Goal: Task Accomplishment & Management: Manage account settings

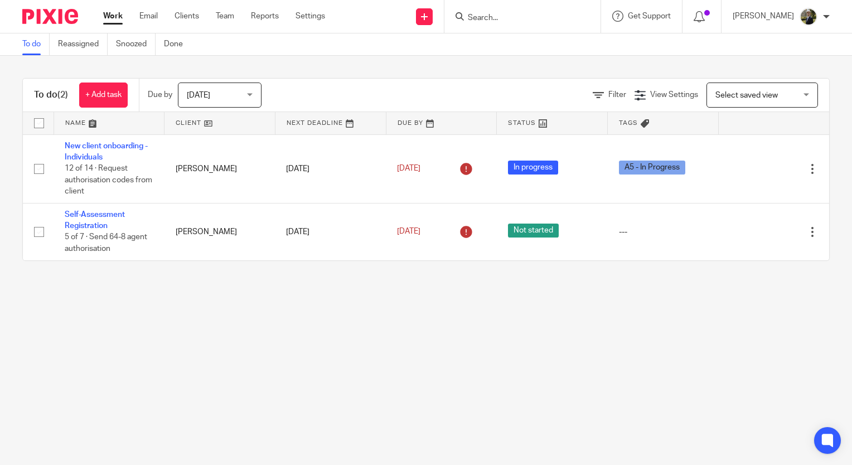
click at [333, 369] on main "To do Reassigned Snoozed Done To do (2) + Add task Due by Today Today Today Tom…" at bounding box center [426, 232] width 852 height 465
click at [502, 18] on input "Search" at bounding box center [517, 18] width 100 height 10
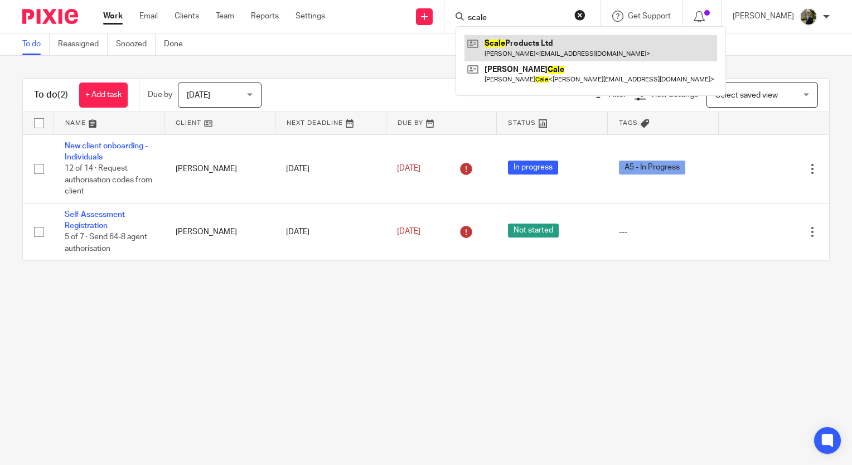
type input "scale"
click at [525, 41] on link at bounding box center [590, 48] width 253 height 26
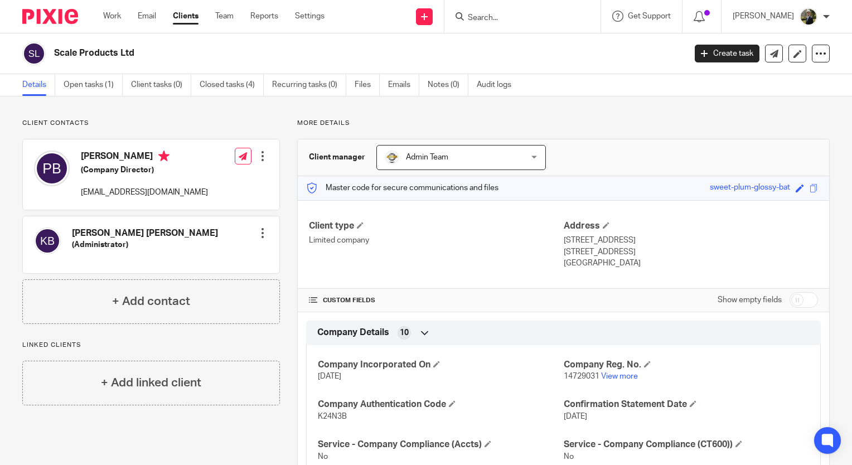
click at [564, 15] on input "Search" at bounding box center [517, 18] width 100 height 10
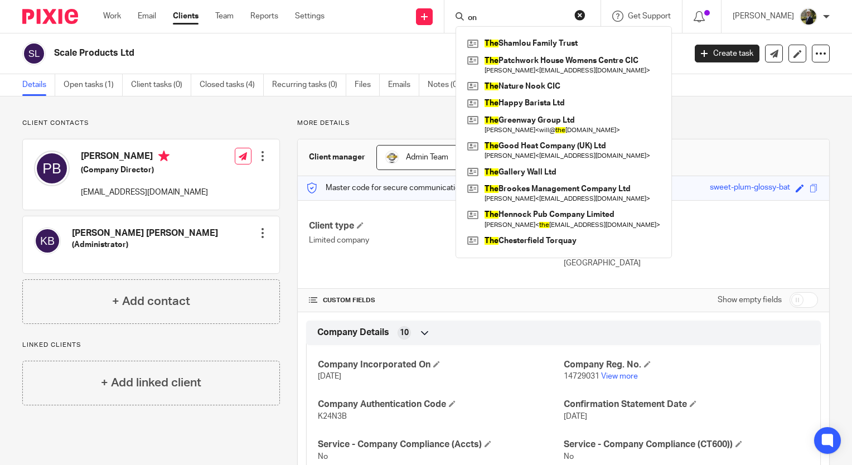
type input "o"
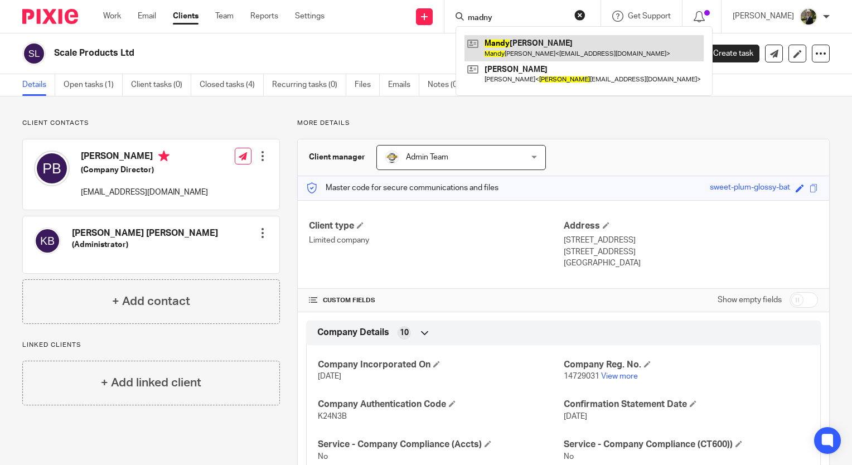
type input "madny"
click at [534, 43] on link at bounding box center [583, 48] width 239 height 26
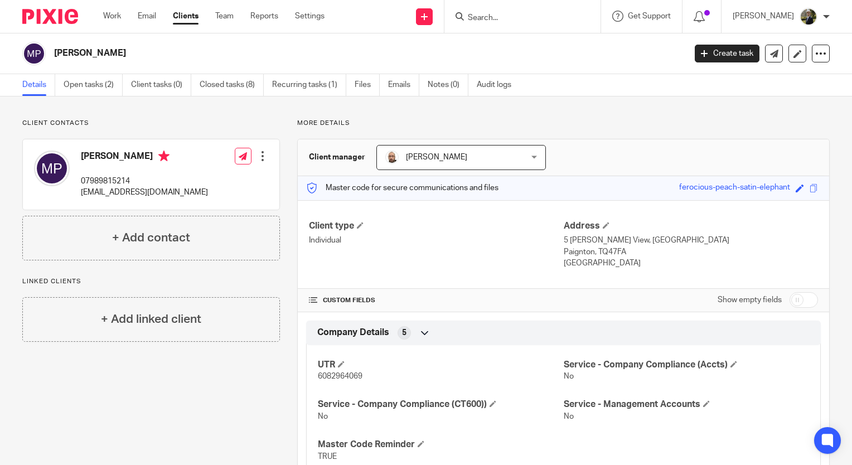
click at [512, 22] on input "Search" at bounding box center [517, 18] width 100 height 10
click at [167, 118] on div "Client contacts [PERSON_NAME] 07989815214 [EMAIL_ADDRESS][DOMAIN_NAME] Edit con…" at bounding box center [426, 344] width 852 height 496
click at [332, 113] on div "Client contacts Mandy Perry 07989815214 david8ward@pobroadband.co.uk Edit conta…" at bounding box center [426, 344] width 852 height 496
drag, startPoint x: 294, startPoint y: 115, endPoint x: 298, endPoint y: 135, distance: 19.8
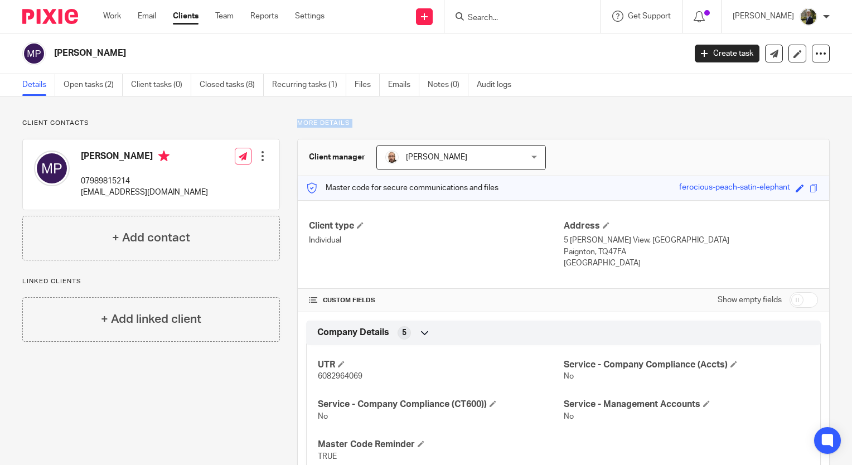
click at [298, 135] on div "Client contacts Mandy Perry 07989815214 david8ward@pobroadband.co.uk Edit conta…" at bounding box center [426, 344] width 852 height 496
click at [399, 117] on div "Client contacts Mandy Perry 07989815214 david8ward@pobroadband.co.uk Edit conta…" at bounding box center [426, 344] width 852 height 496
click at [585, 16] on form at bounding box center [526, 16] width 119 height 14
click at [522, 20] on input "Search" at bounding box center [517, 18] width 100 height 10
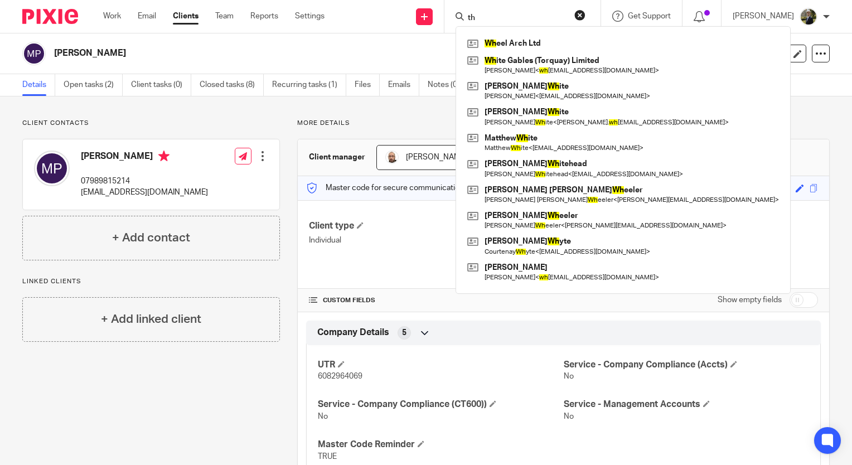
type input "t"
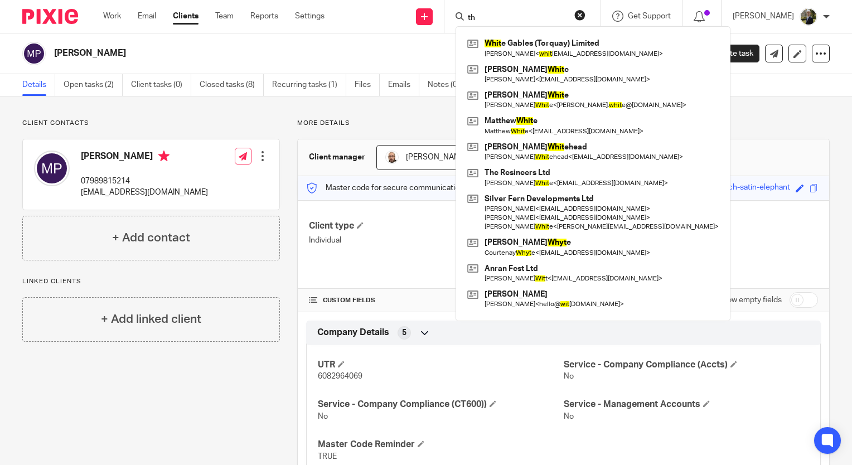
type input "t"
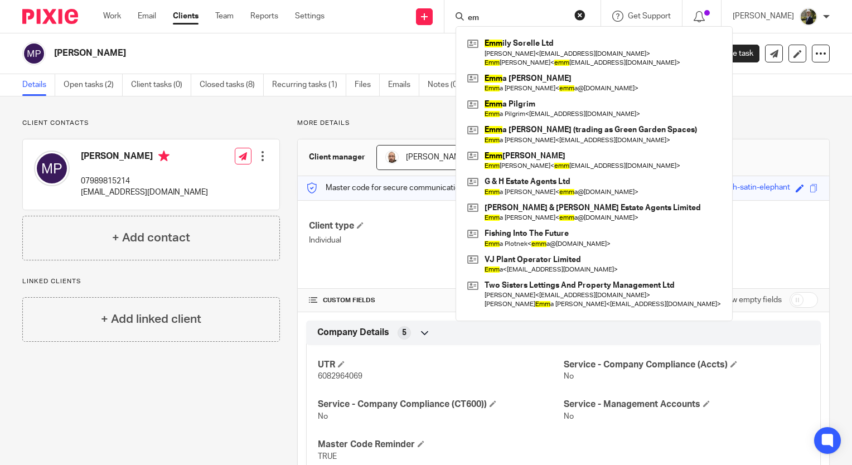
type input "e"
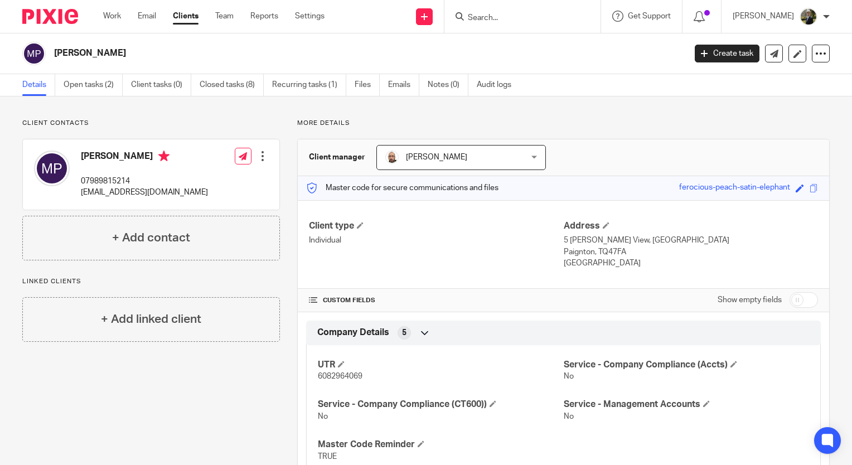
click at [180, 22] on link "Clients" at bounding box center [186, 16] width 26 height 11
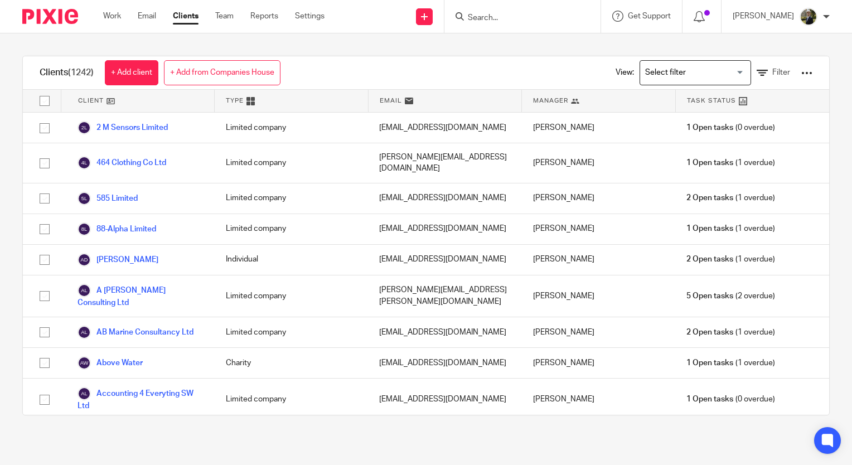
click at [687, 80] on input "Search for option" at bounding box center [692, 73] width 103 height 20
click at [690, 83] on div "Loading..." at bounding box center [694, 72] width 111 height 25
click at [772, 72] on span "Filter" at bounding box center [781, 73] width 18 height 8
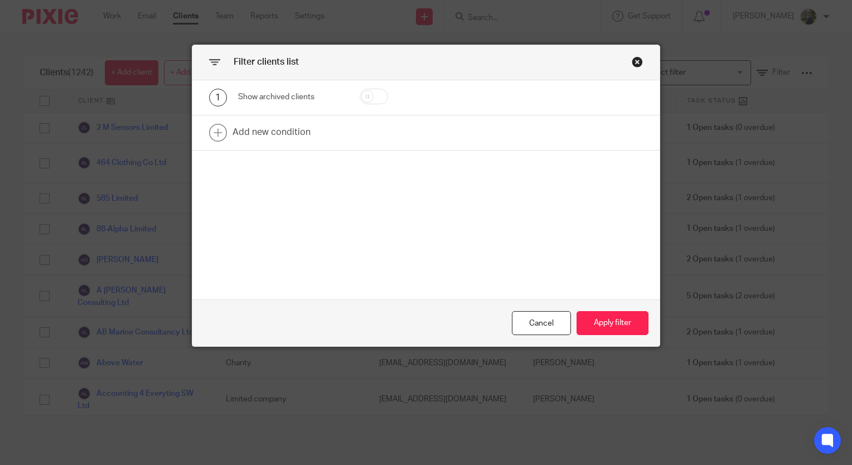
click at [360, 100] on input "checkbox" at bounding box center [374, 97] width 28 height 16
checkbox input "true"
click at [630, 324] on button "Apply filter" at bounding box center [612, 323] width 72 height 24
click at [615, 322] on button "Apply filter" at bounding box center [612, 323] width 72 height 24
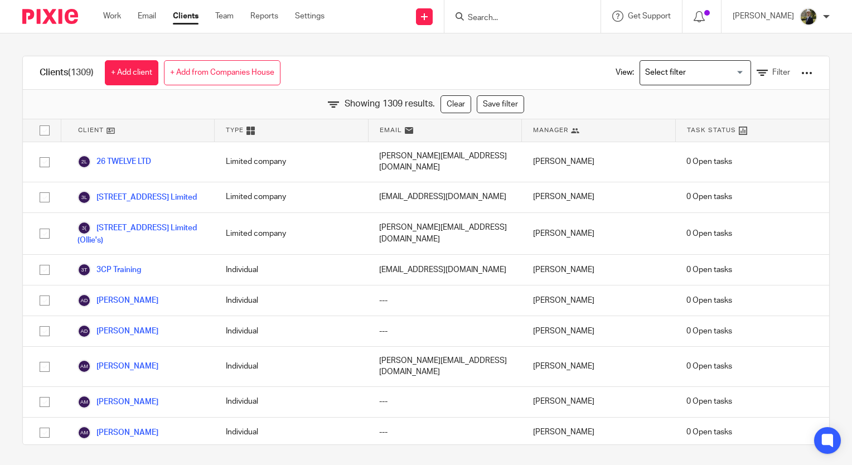
click at [527, 22] on input "Search" at bounding box center [517, 18] width 100 height 10
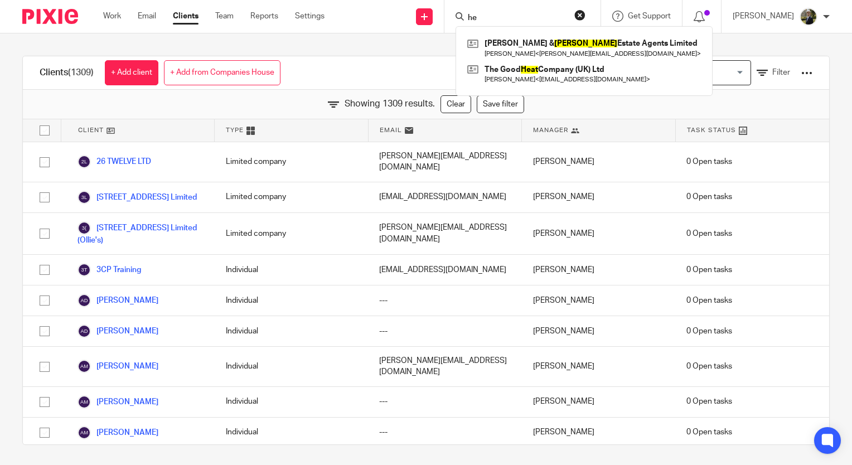
type input "h"
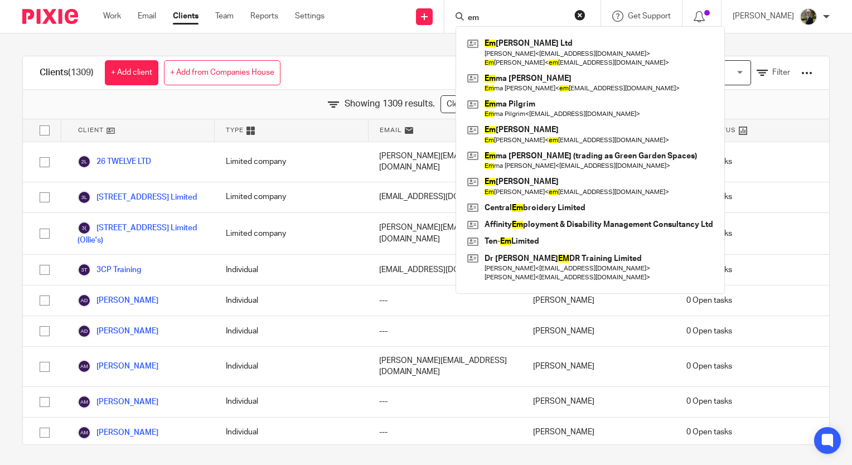
type input "e"
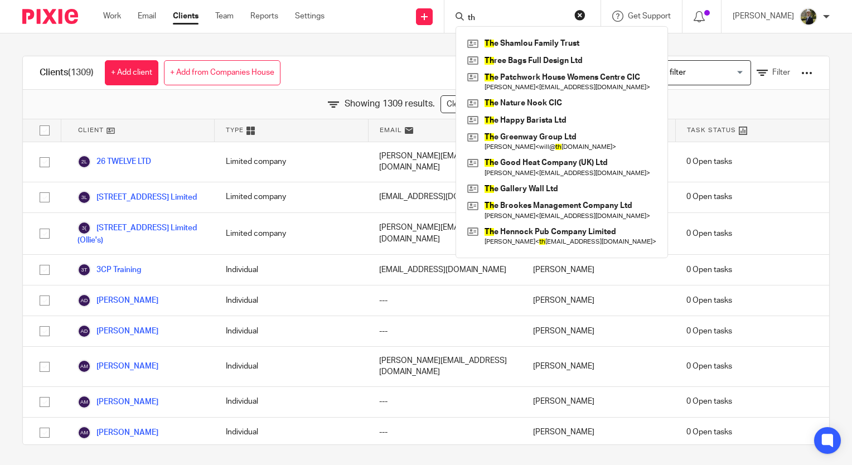
type input "t"
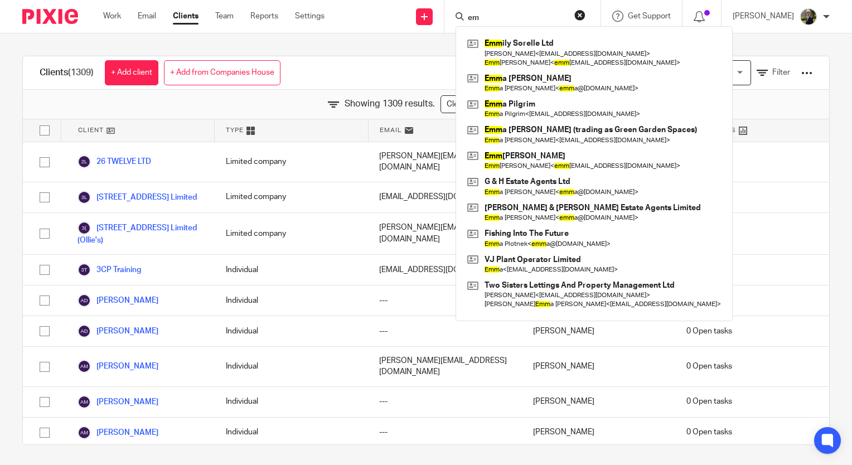
type input "e"
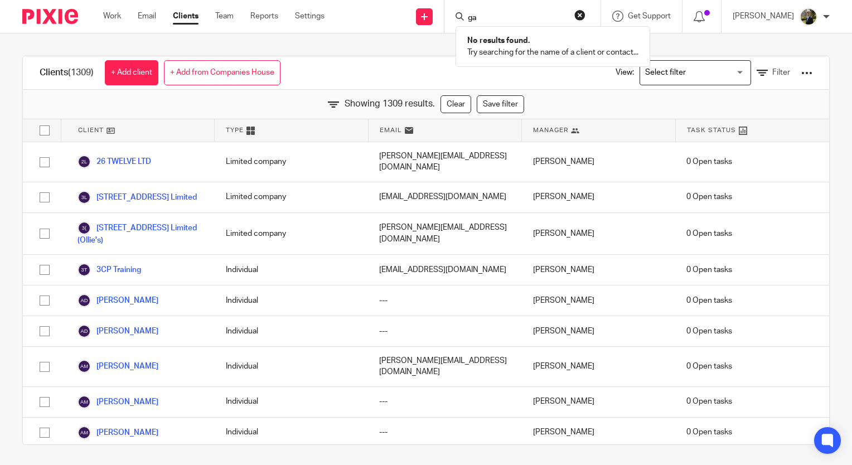
type input "g"
click at [662, 64] on input "Search for option" at bounding box center [692, 73] width 103 height 20
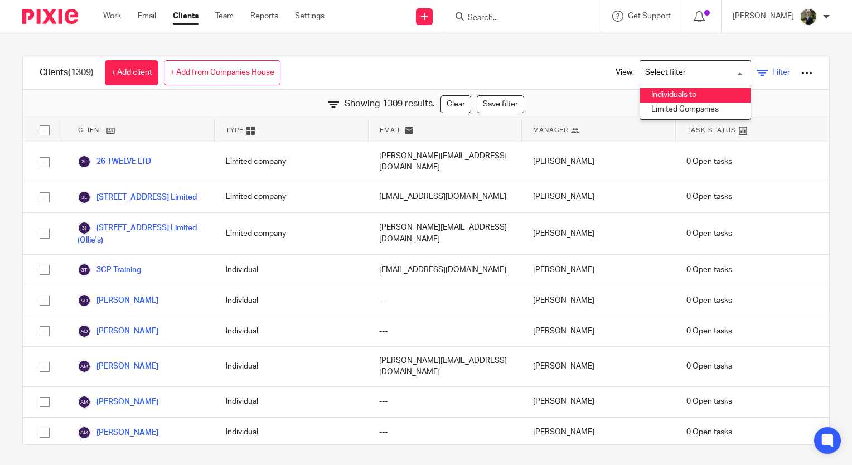
click at [756, 72] on link "Filter" at bounding box center [772, 73] width 33 height 12
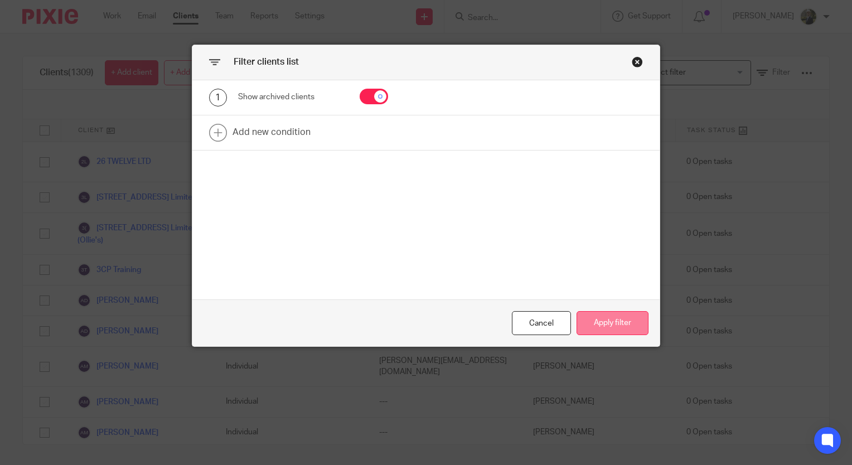
click at [602, 327] on button "Apply filter" at bounding box center [612, 323] width 72 height 24
click at [603, 327] on button "Apply filter" at bounding box center [612, 323] width 72 height 24
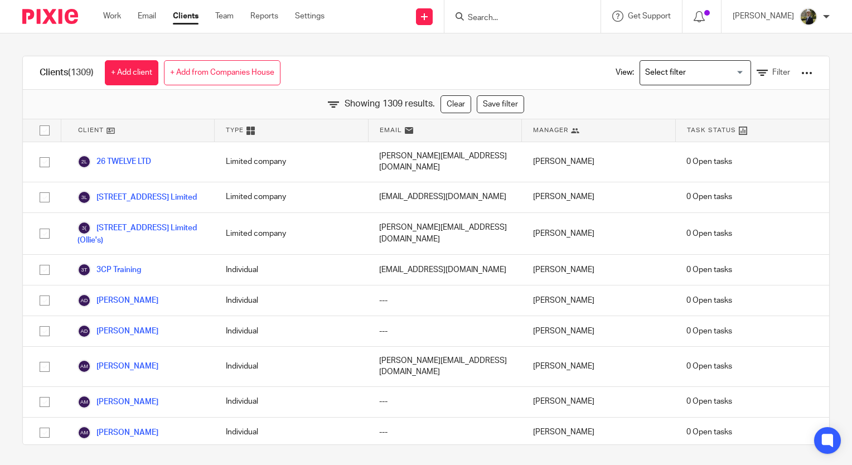
click at [508, 17] on input "Search" at bounding box center [517, 18] width 100 height 10
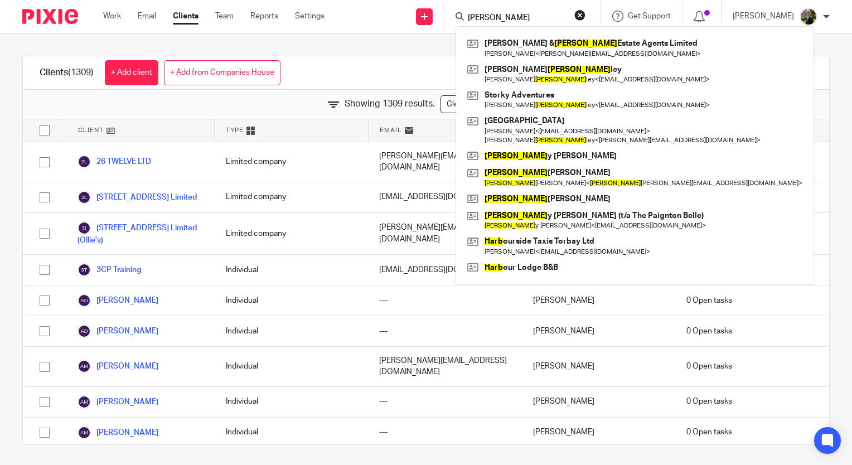
type input "hart"
click at [585, 17] on button "reset" at bounding box center [579, 14] width 11 height 11
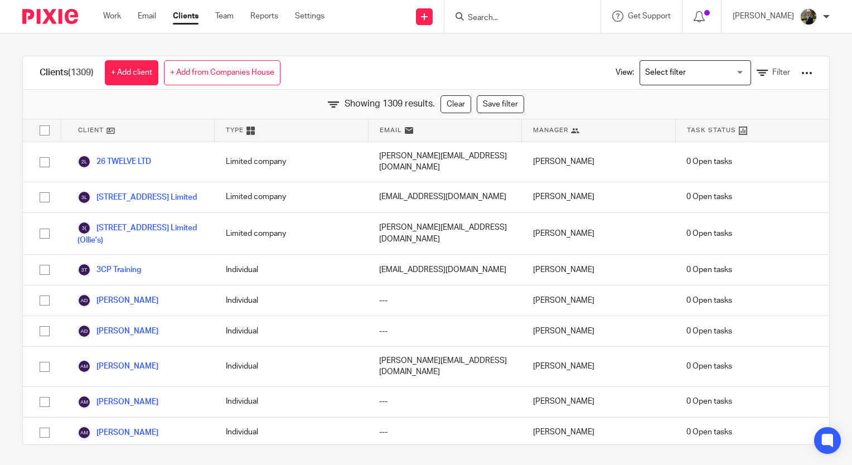
click at [547, 20] on input "Search" at bounding box center [517, 18] width 100 height 10
type input "e"
click at [186, 14] on link "Clients" at bounding box center [186, 16] width 26 height 11
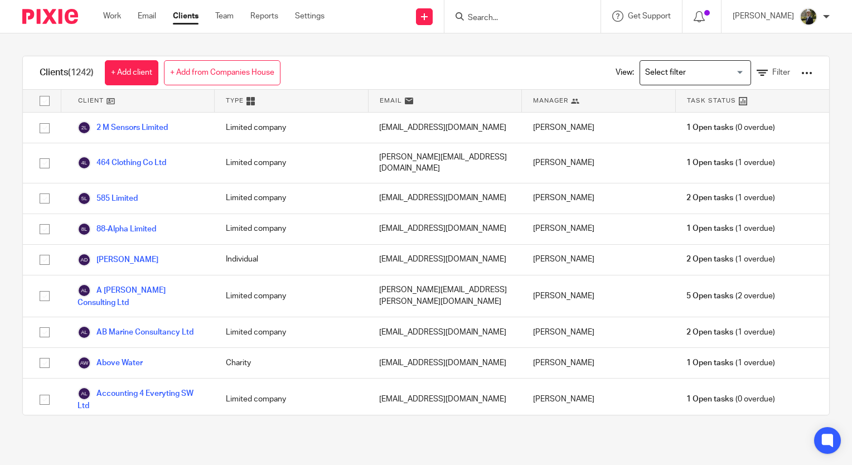
click at [664, 75] on input "Search for option" at bounding box center [692, 73] width 103 height 20
click at [756, 69] on link "Filter" at bounding box center [772, 73] width 33 height 12
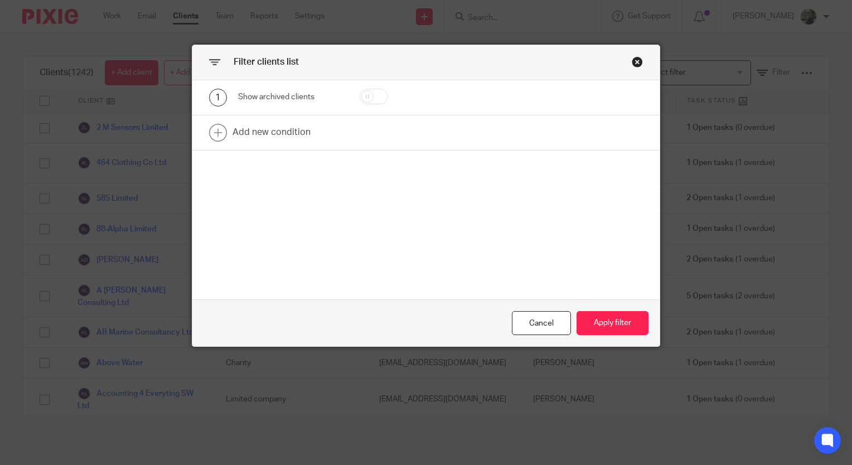
click at [371, 89] on input "checkbox" at bounding box center [374, 97] width 28 height 16
checkbox input "true"
drag, startPoint x: 617, startPoint y: 321, endPoint x: 623, endPoint y: 322, distance: 6.2
click at [623, 322] on button "Apply filter" at bounding box center [612, 323] width 72 height 24
click at [624, 322] on button "Apply filter" at bounding box center [612, 323] width 72 height 24
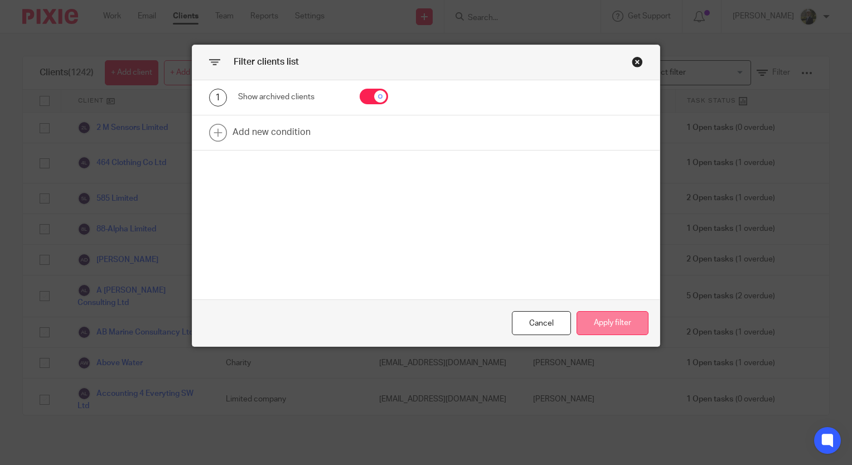
click at [599, 327] on button "Apply filter" at bounding box center [612, 323] width 72 height 24
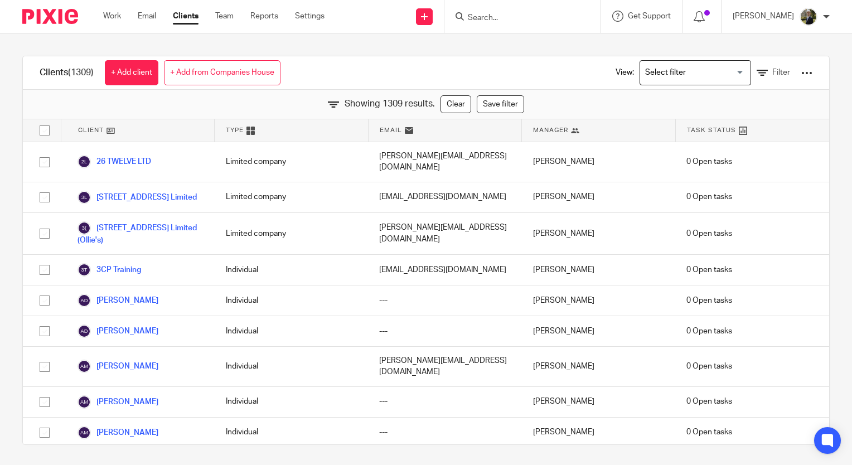
click at [560, 11] on form at bounding box center [526, 16] width 119 height 14
click at [548, 23] on form at bounding box center [526, 16] width 119 height 14
click at [542, 18] on input "Search" at bounding box center [517, 18] width 100 height 10
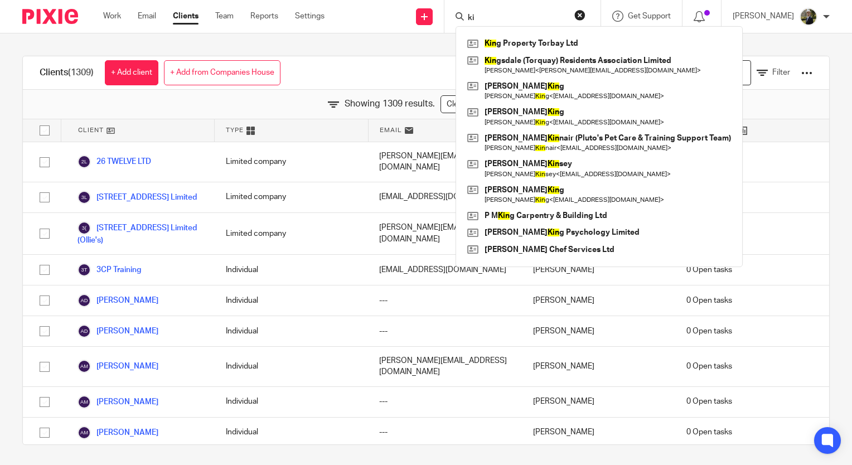
type input "k"
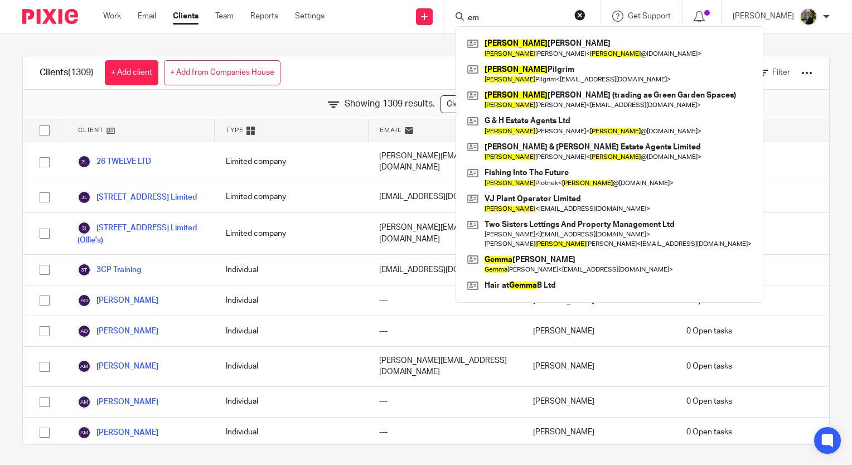
type input "e"
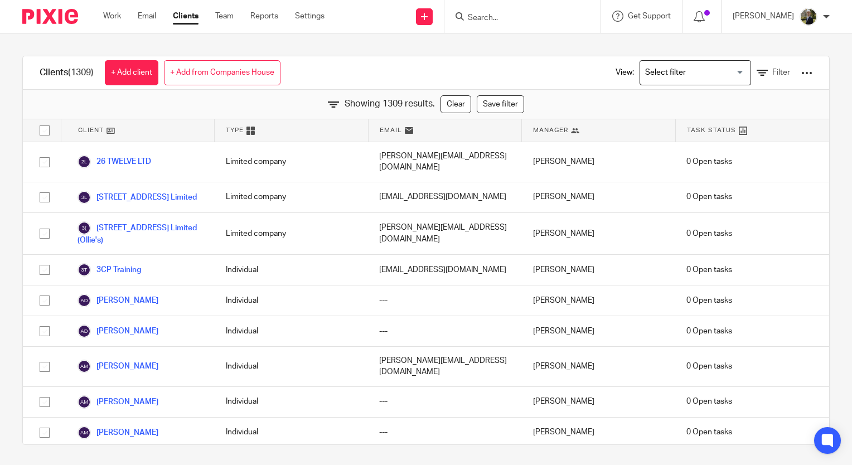
click at [508, 17] on input "Search" at bounding box center [517, 18] width 100 height 10
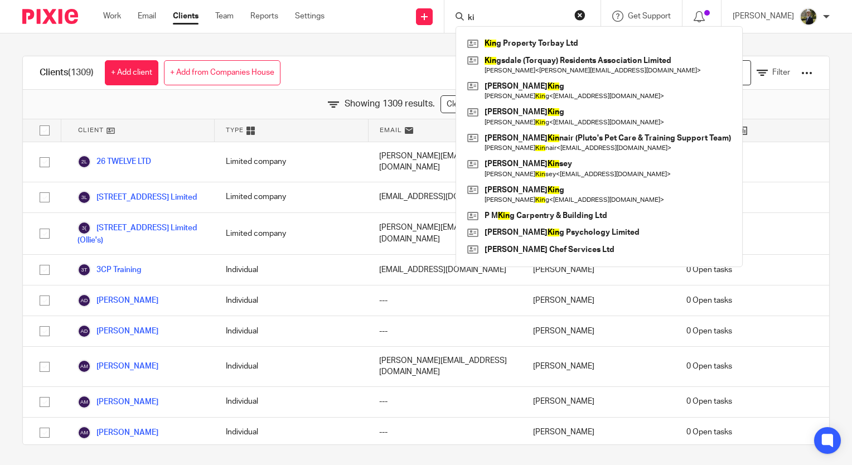
type input "k"
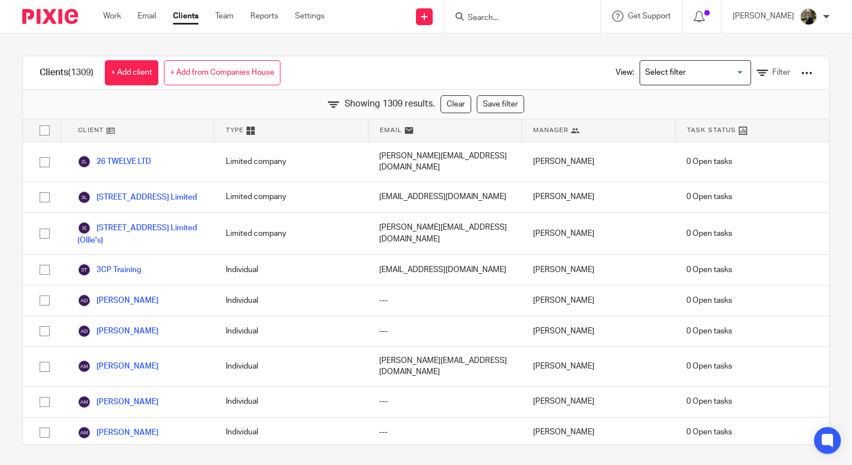
click at [498, 16] on input "Search" at bounding box center [517, 18] width 100 height 10
click at [491, 20] on input "Search" at bounding box center [517, 18] width 100 height 10
type input "smith mari"
click at [508, 51] on link at bounding box center [534, 43] width 141 height 17
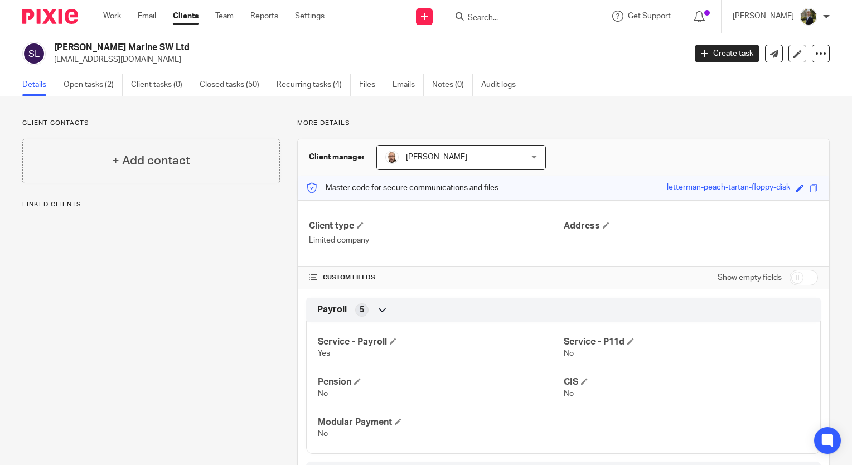
click at [157, 116] on div "Client contacts + Add contact Linked clients More details Client manager [PERSO…" at bounding box center [426, 432] width 852 height 673
click at [491, 21] on input "Search" at bounding box center [517, 18] width 100 height 10
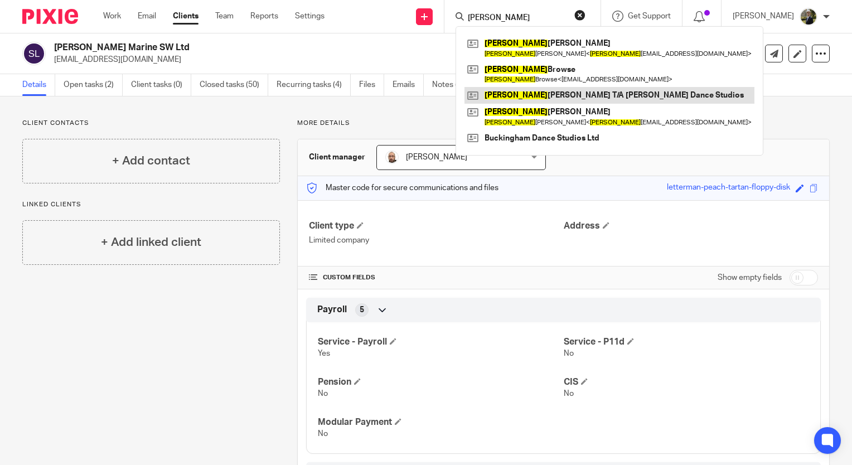
type input "polly"
click at [570, 103] on link at bounding box center [609, 95] width 290 height 17
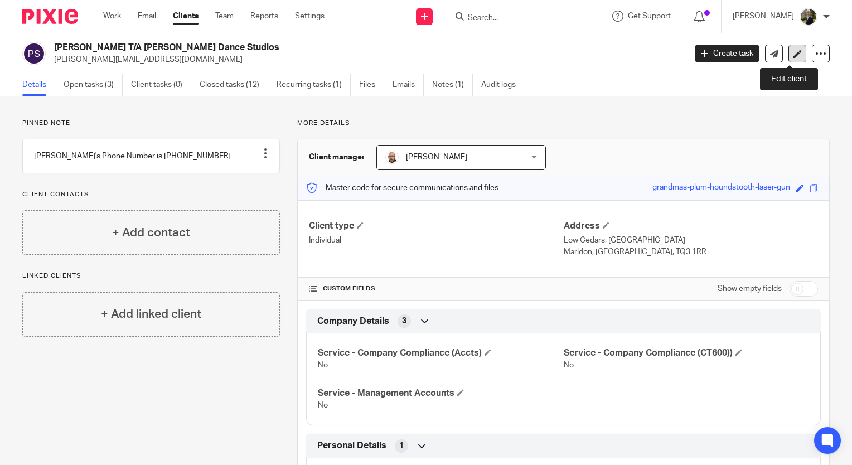
click at [793, 50] on icon at bounding box center [797, 54] width 8 height 8
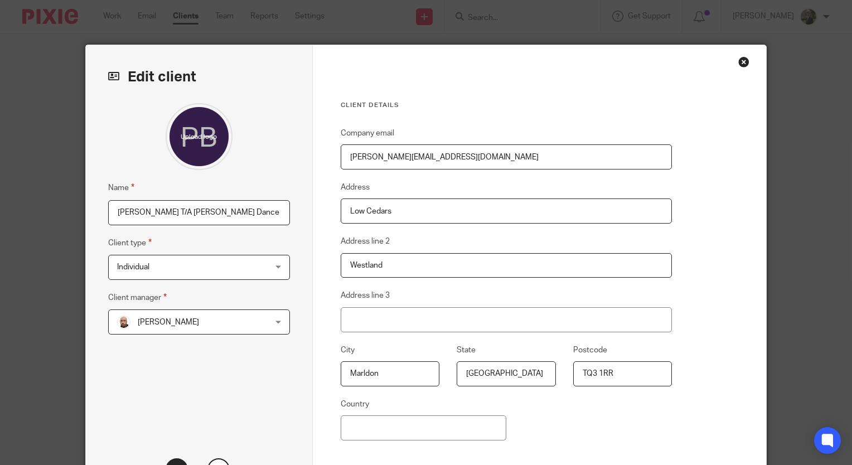
drag, startPoint x: 533, startPoint y: 156, endPoint x: 264, endPoint y: 144, distance: 269.5
click at [264, 144] on div "Edit client Name [PERSON_NAME] T/A [PERSON_NAME] Dance Studios Client type Indi…" at bounding box center [426, 288] width 680 height 486
click at [711, 168] on div "Client details Company email [PERSON_NAME][EMAIL_ADDRESS][DOMAIN_NAME] Address …" at bounding box center [540, 288] width 454 height 486
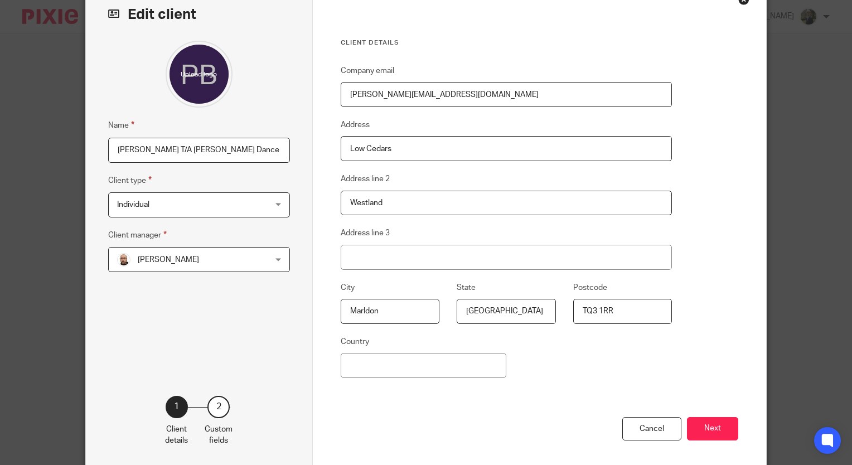
scroll to position [109, 0]
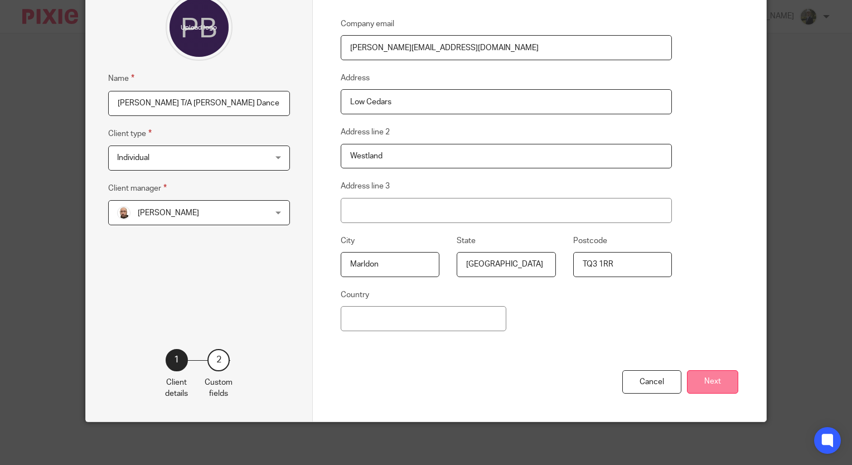
click at [718, 377] on button "Next" at bounding box center [712, 382] width 51 height 24
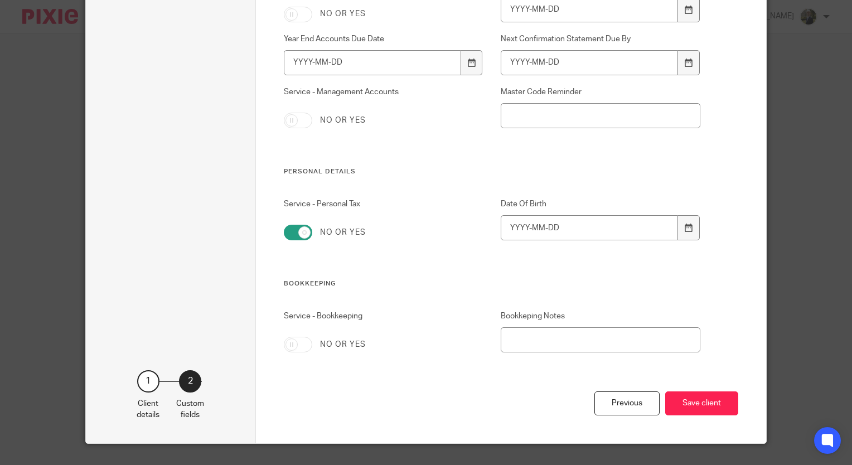
scroll to position [1037, 0]
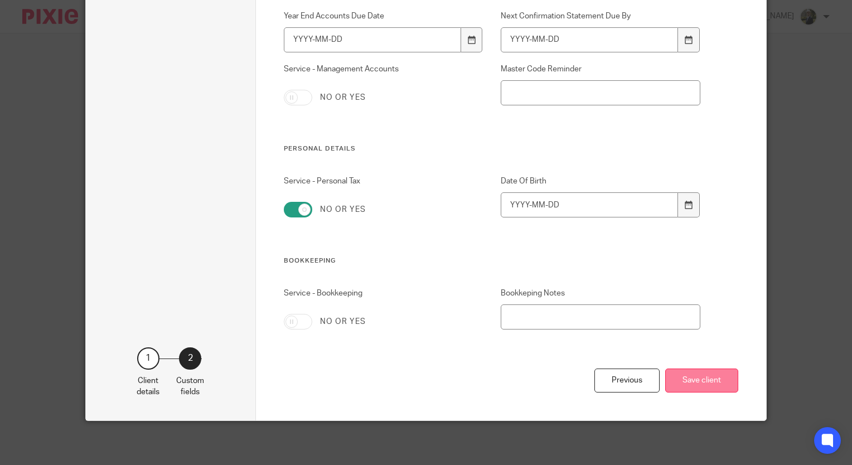
click at [702, 380] on button "Save client" at bounding box center [701, 380] width 73 height 24
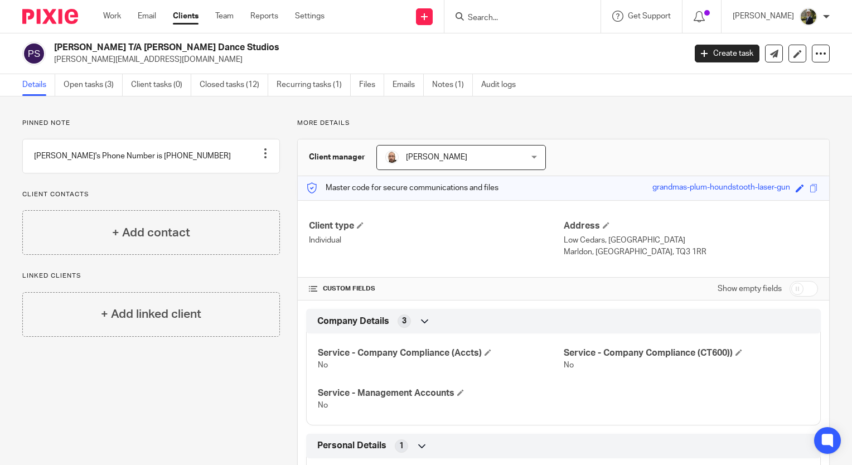
click at [47, 17] on img at bounding box center [50, 16] width 56 height 15
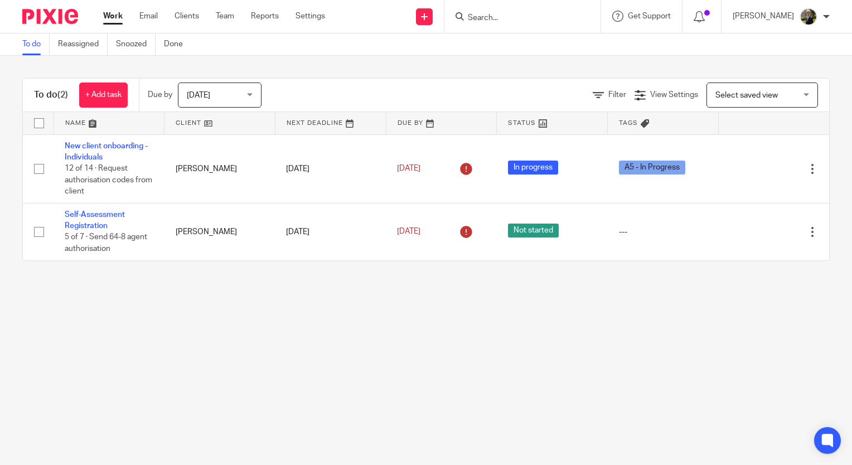
click at [501, 18] on input "Search" at bounding box center [517, 18] width 100 height 10
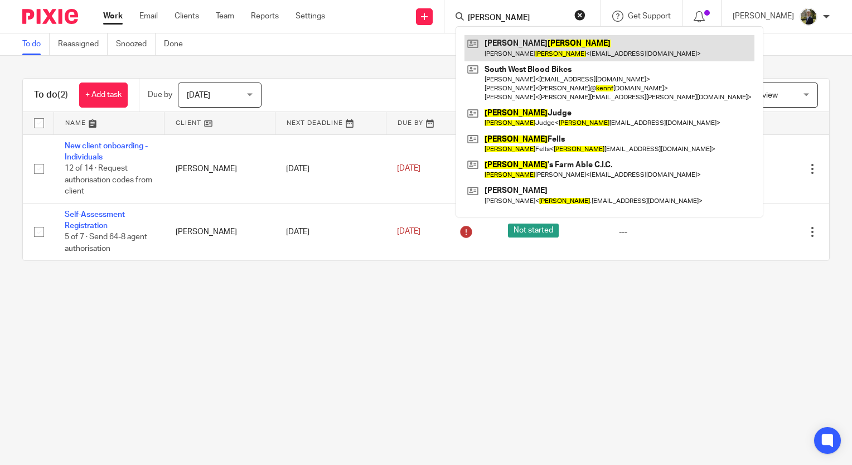
type input "kenny"
click at [568, 48] on link at bounding box center [609, 48] width 290 height 26
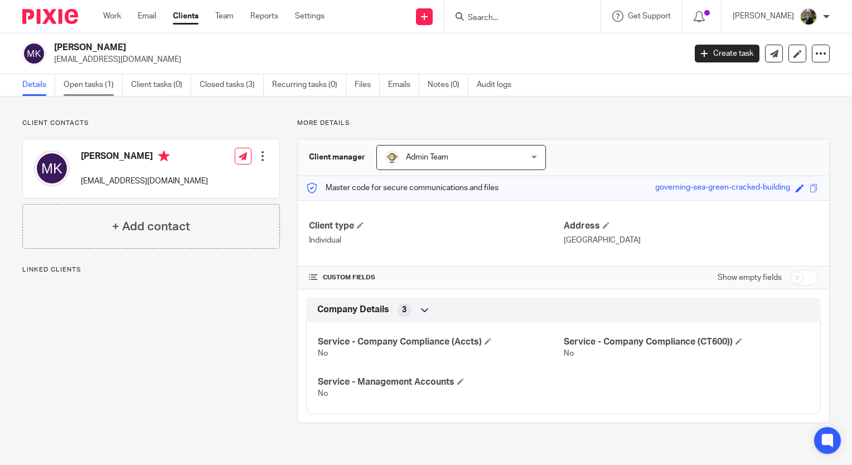
click at [77, 86] on link "Open tasks (1)" at bounding box center [93, 85] width 59 height 22
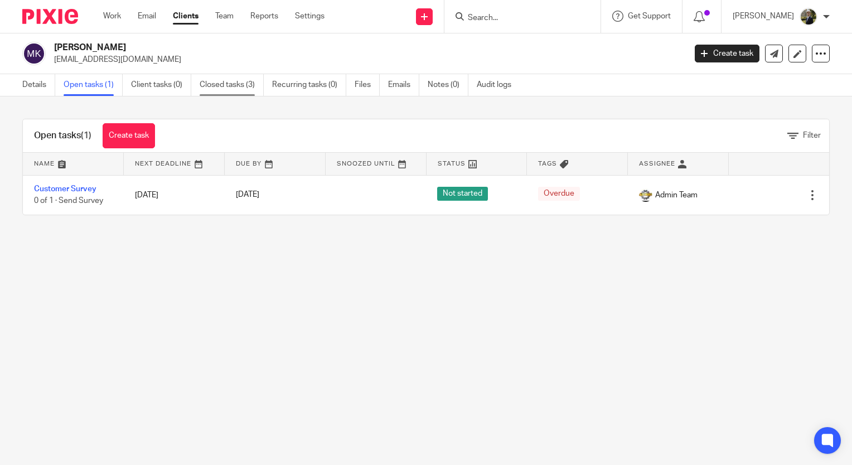
click at [211, 81] on link "Closed tasks (3)" at bounding box center [232, 85] width 64 height 22
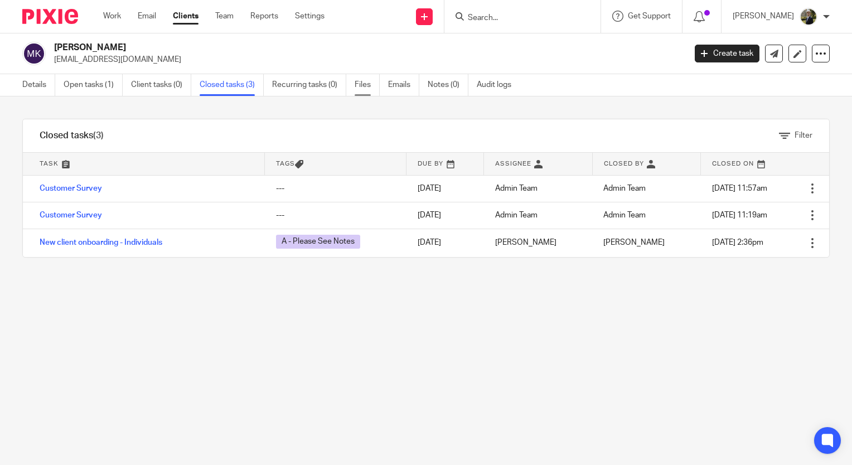
click at [363, 89] on link "Files" at bounding box center [367, 85] width 25 height 22
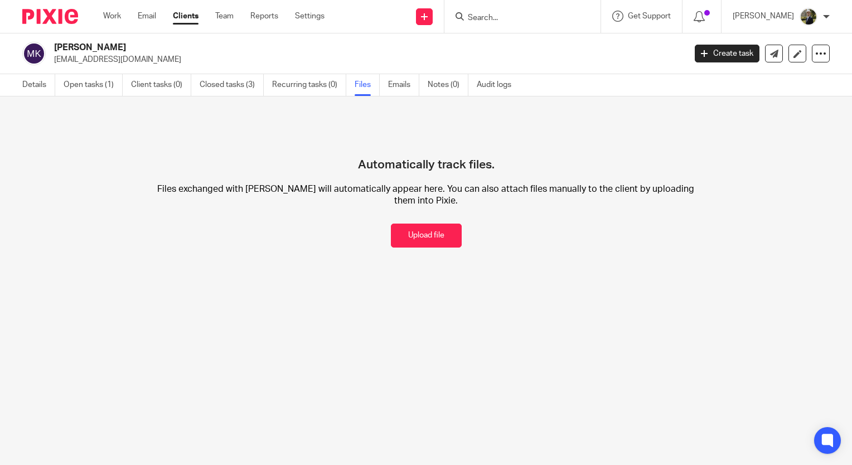
click at [509, 20] on input "Search" at bounding box center [517, 18] width 100 height 10
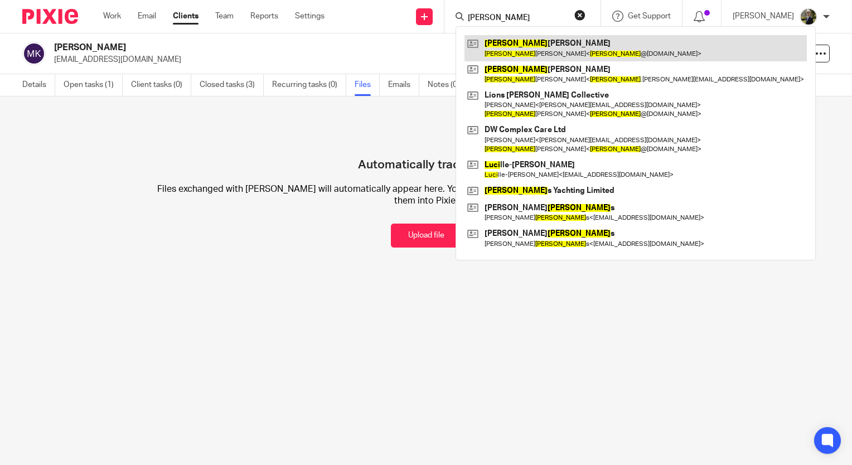
type input "[PERSON_NAME]"
click at [540, 46] on link at bounding box center [635, 48] width 342 height 26
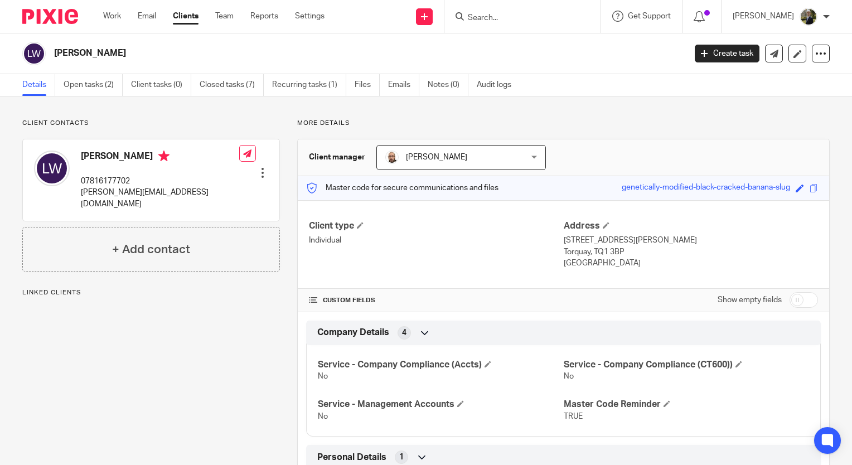
click at [504, 14] on input "Search" at bounding box center [517, 18] width 100 height 10
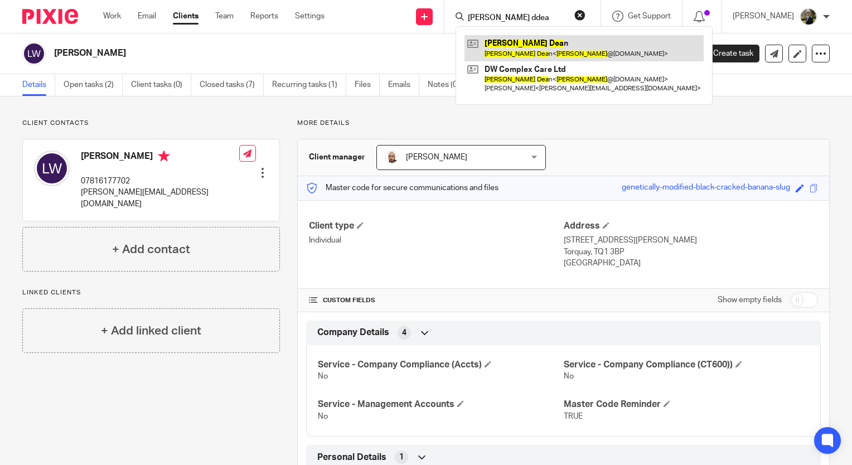
type input "wayne ddea"
click at [521, 55] on link at bounding box center [583, 48] width 239 height 26
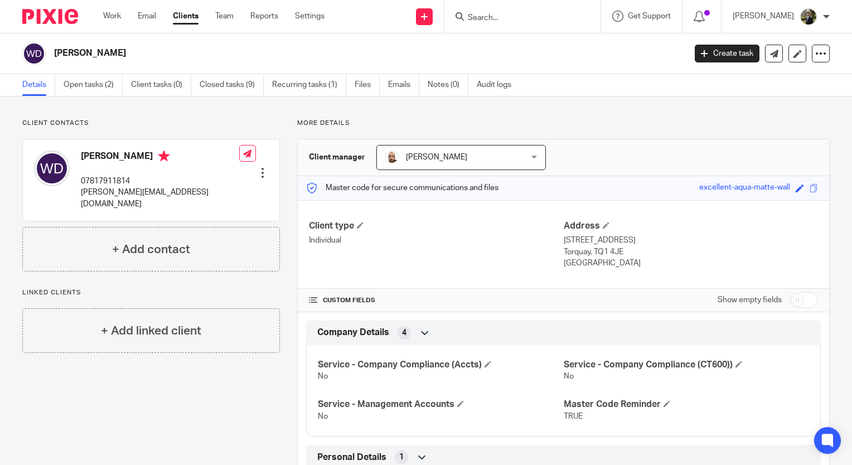
click at [509, 17] on input "Search" at bounding box center [517, 18] width 100 height 10
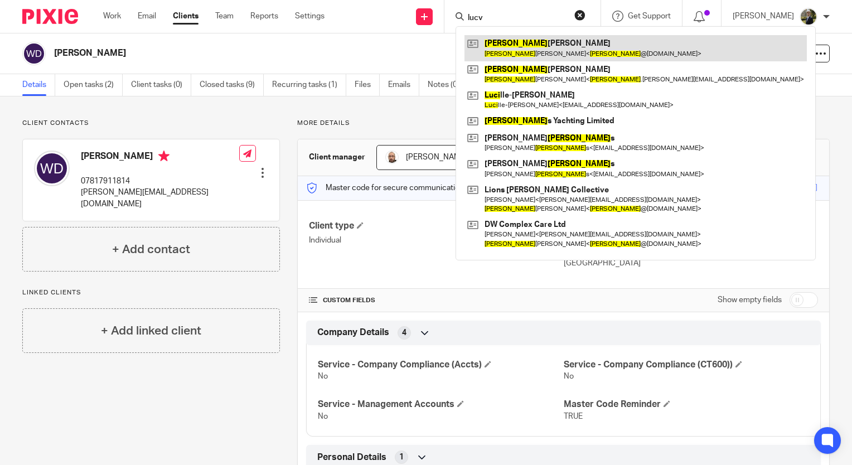
type input "lucv"
click at [531, 51] on link at bounding box center [635, 48] width 342 height 26
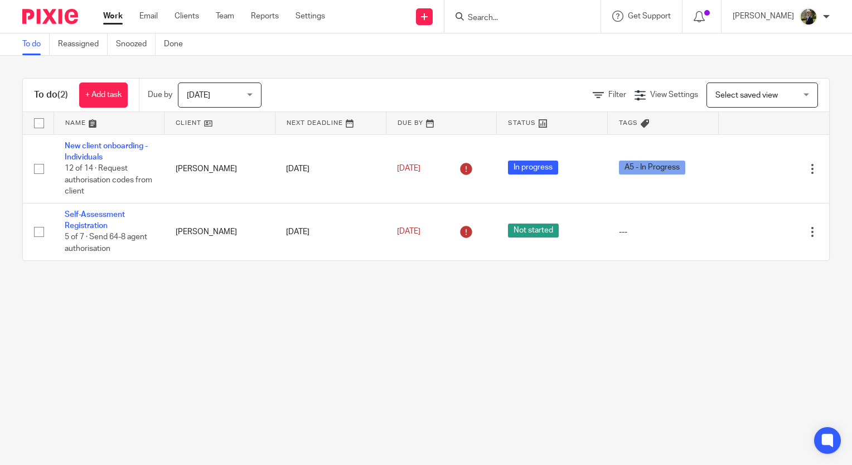
click at [499, 17] on input "Search" at bounding box center [517, 18] width 100 height 10
click at [501, 19] on input "Search" at bounding box center [517, 18] width 100 height 10
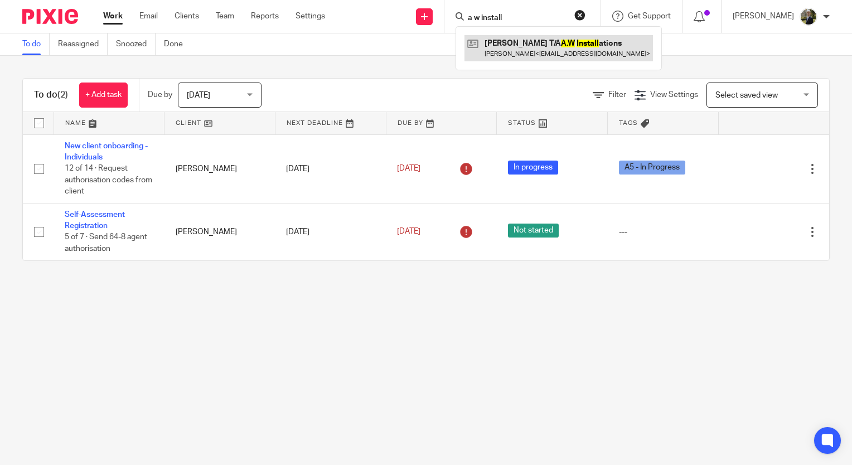
type input "a w install"
click at [511, 46] on link at bounding box center [558, 48] width 188 height 26
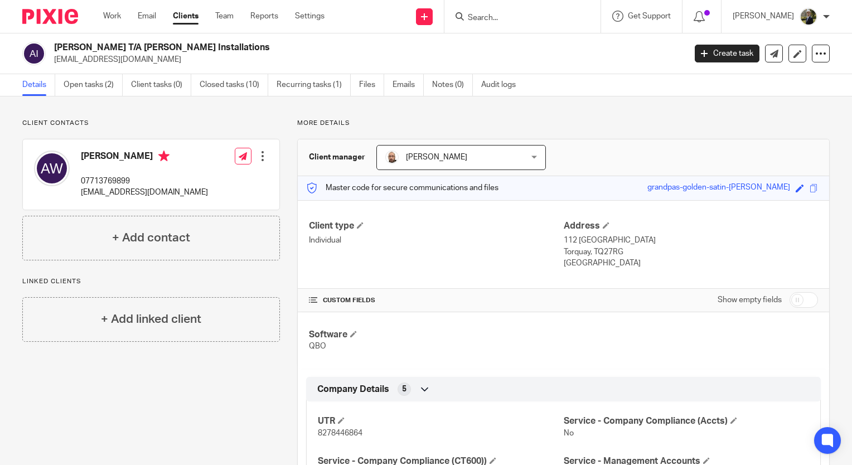
click at [536, 22] on input "Search" at bounding box center [517, 18] width 100 height 10
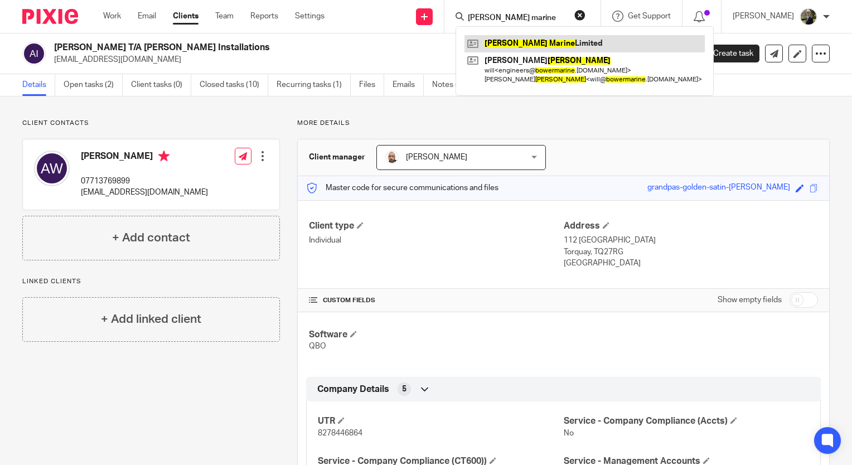
type input "[PERSON_NAME] marine"
click at [535, 41] on link at bounding box center [584, 43] width 240 height 17
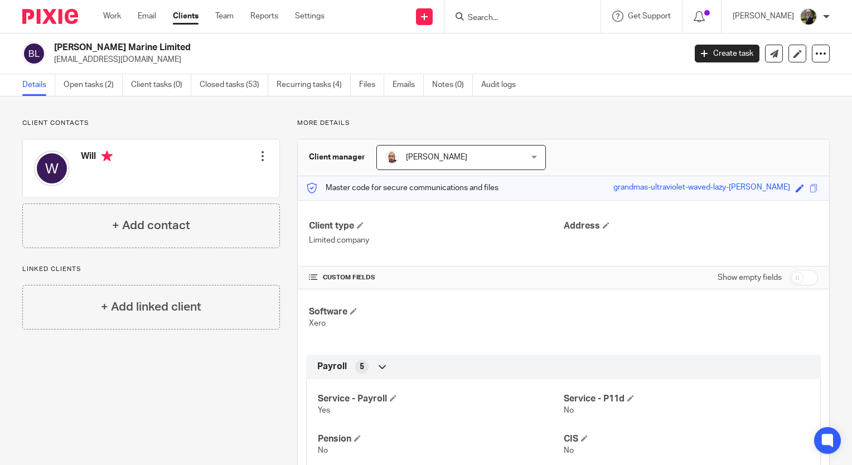
click at [510, 16] on input "Search" at bounding box center [517, 18] width 100 height 10
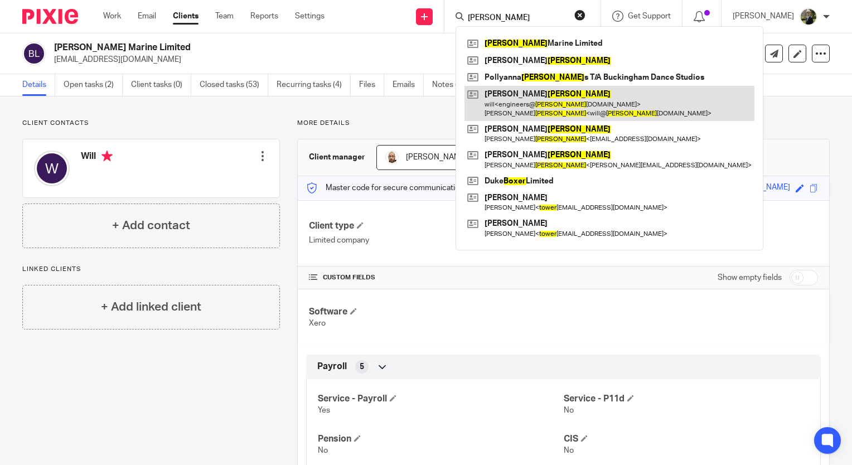
type input "bower"
click at [555, 101] on link at bounding box center [609, 103] width 290 height 35
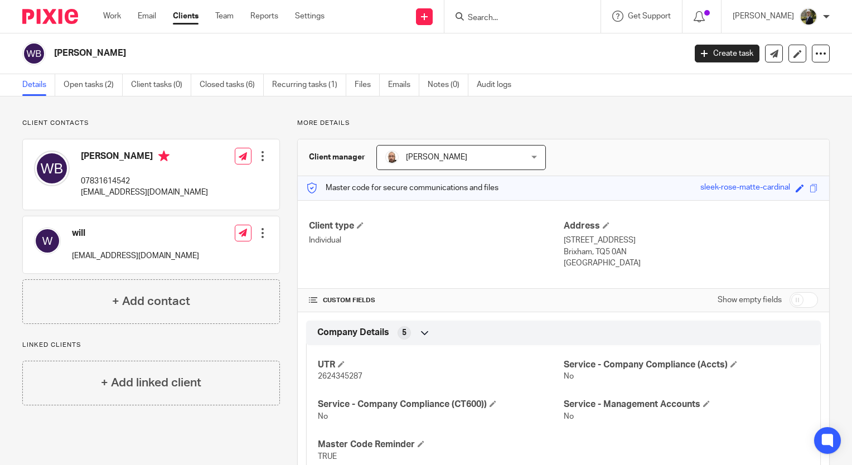
click at [502, 23] on div at bounding box center [522, 16] width 156 height 33
click at [504, 21] on input "Search" at bounding box center [517, 18] width 100 height 10
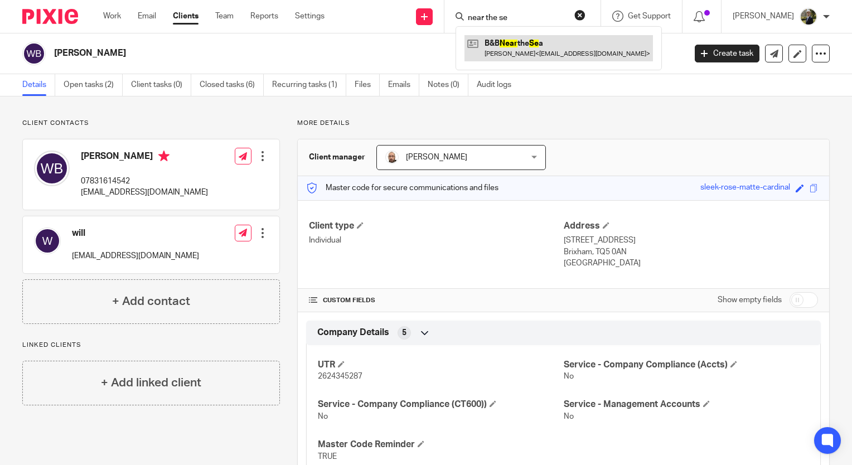
type input "near the se"
click at [542, 43] on link at bounding box center [558, 48] width 188 height 26
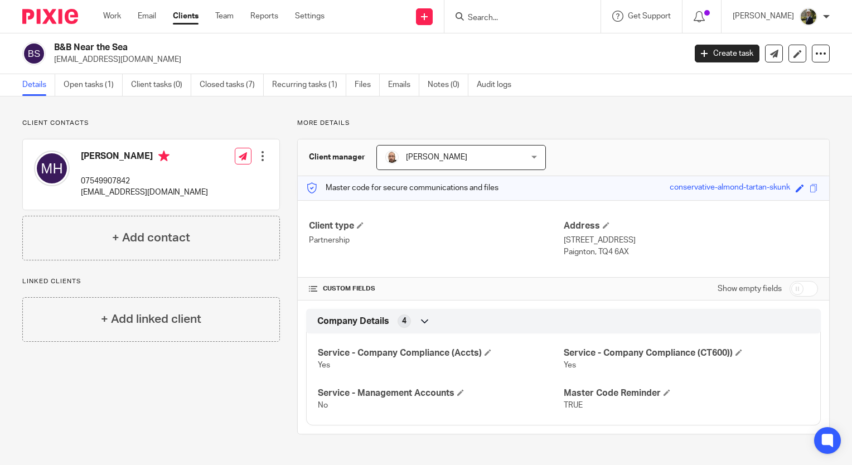
click at [503, 14] on input "Search" at bounding box center [517, 18] width 100 height 10
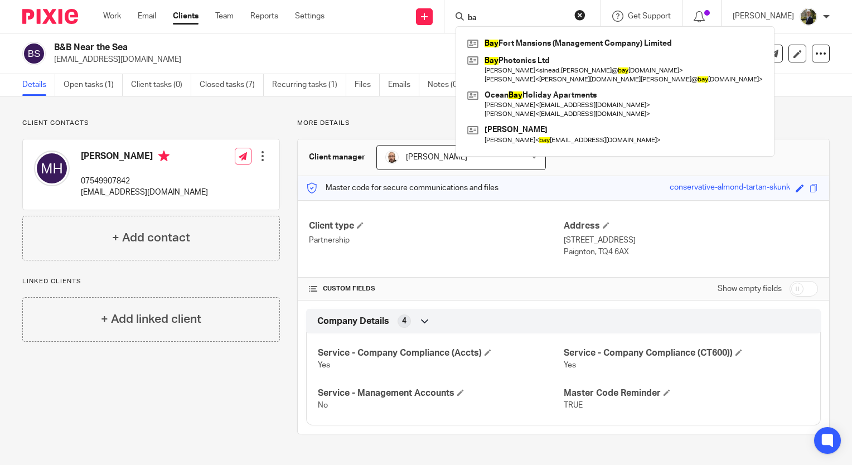
type input "b"
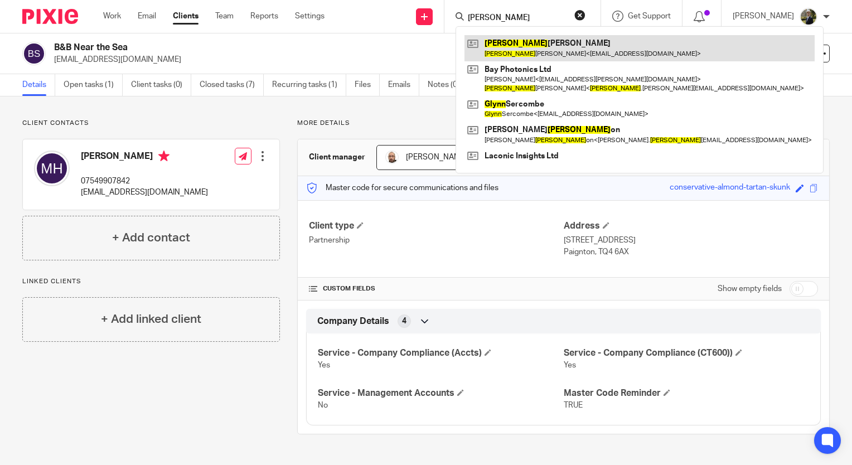
type input "glenn"
click at [577, 46] on link at bounding box center [639, 48] width 350 height 26
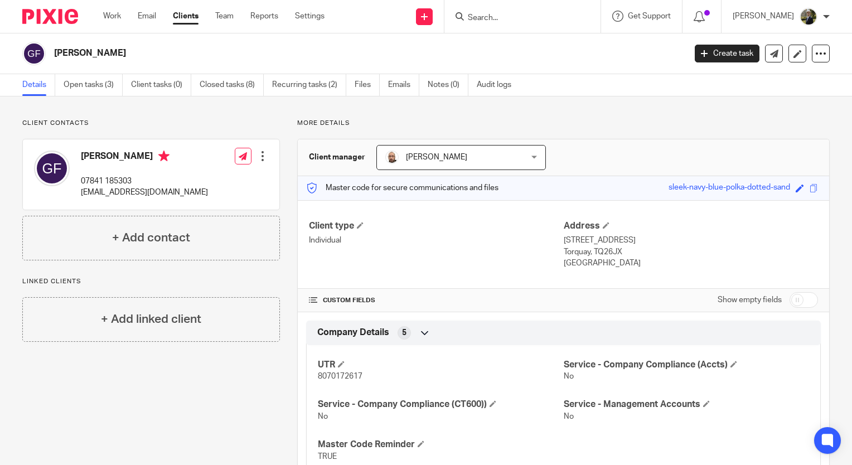
click at [541, 15] on input "Search" at bounding box center [517, 18] width 100 height 10
type input "babbacombeNick will look into"
click at [585, 22] on form "babbacombeNick will look into" at bounding box center [526, 16] width 119 height 14
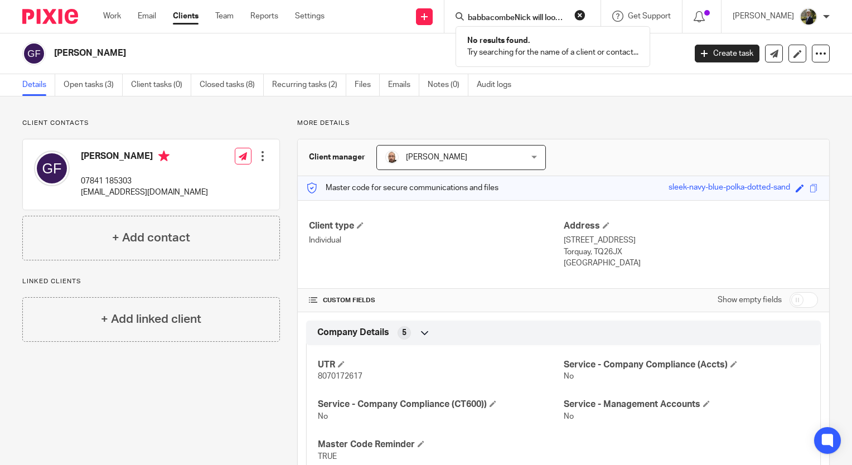
click at [585, 17] on button "reset" at bounding box center [579, 14] width 11 height 11
click at [541, 18] on input "Search" at bounding box center [517, 18] width 100 height 10
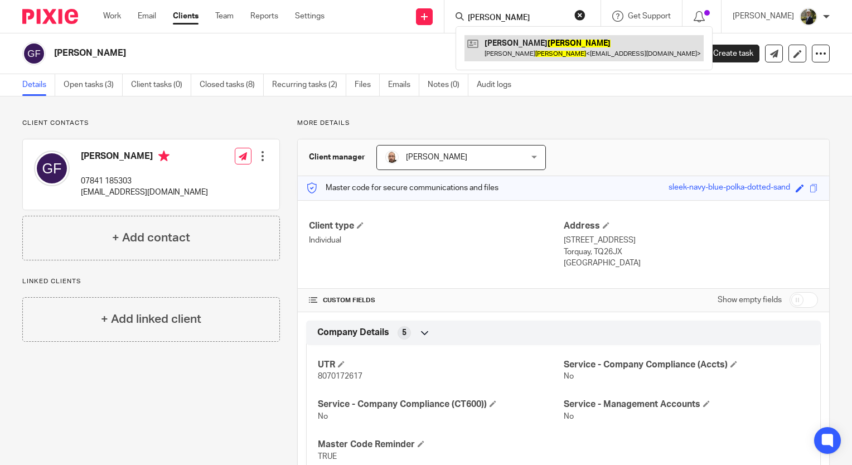
type input "bowman"
click at [523, 50] on link at bounding box center [583, 48] width 239 height 26
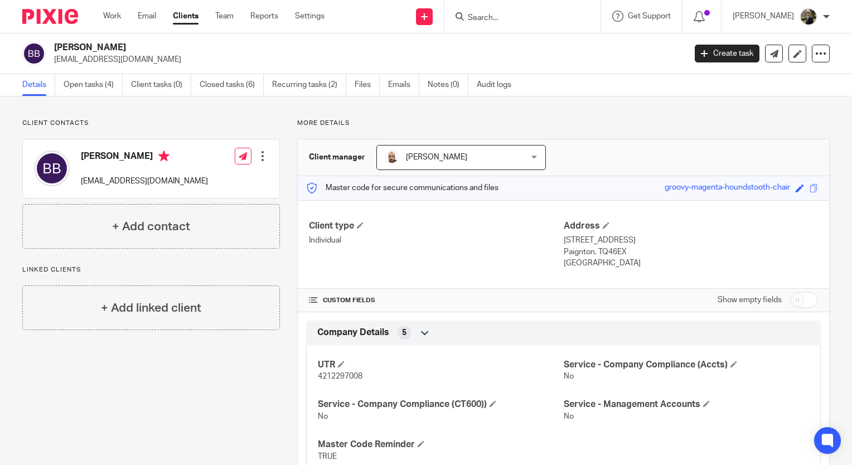
click at [493, 12] on form at bounding box center [526, 16] width 119 height 14
click at [497, 19] on input "Search" at bounding box center [517, 18] width 100 height 10
type input "breyley"
click at [528, 39] on link at bounding box center [544, 43] width 161 height 17
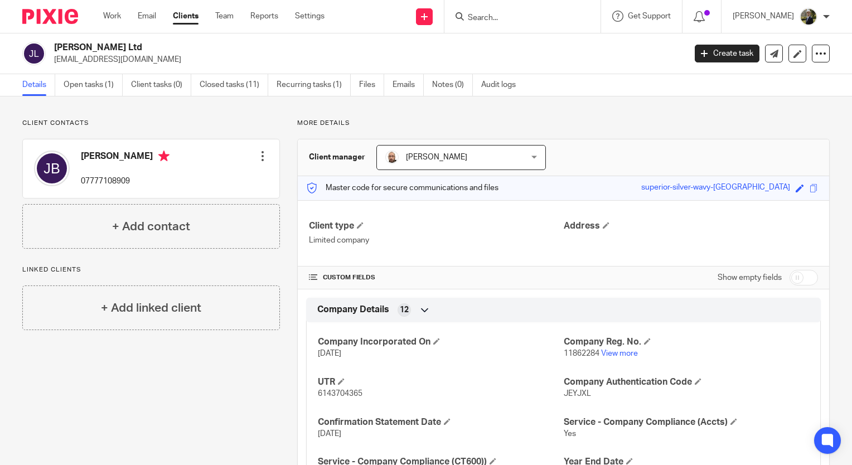
click at [496, 16] on input "Search" at bounding box center [517, 18] width 100 height 10
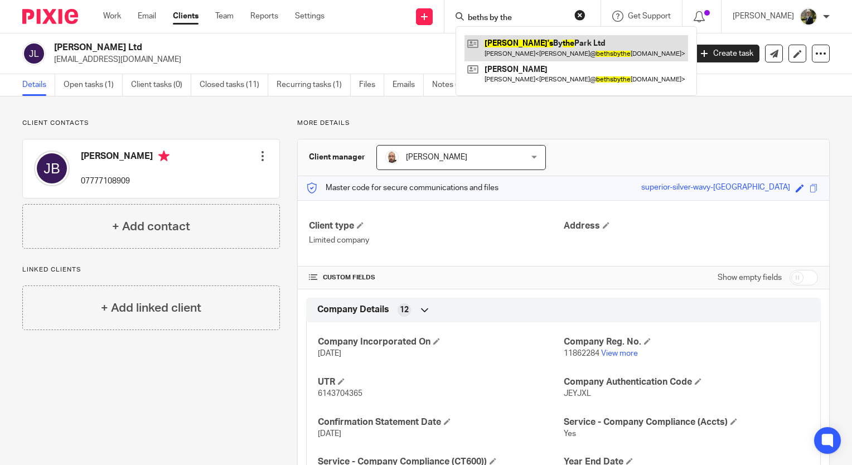
type input "beths by the"
click at [522, 55] on link at bounding box center [576, 48] width 224 height 26
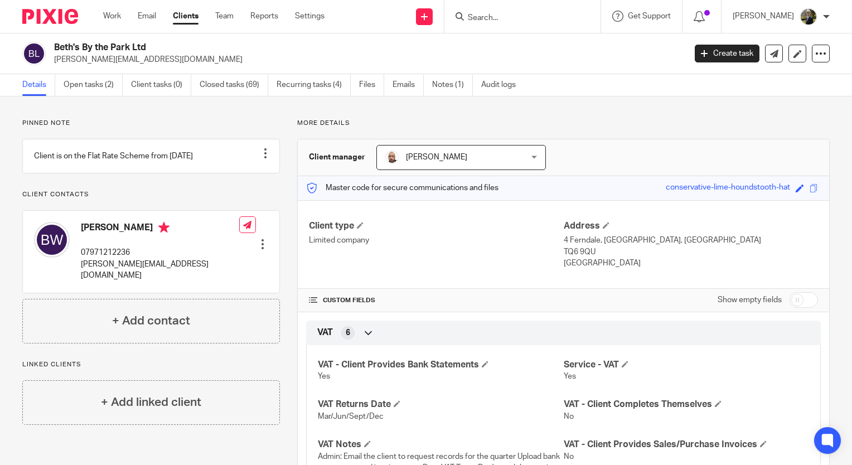
click at [557, 20] on input "Search" at bounding box center [517, 18] width 100 height 10
type input "c"
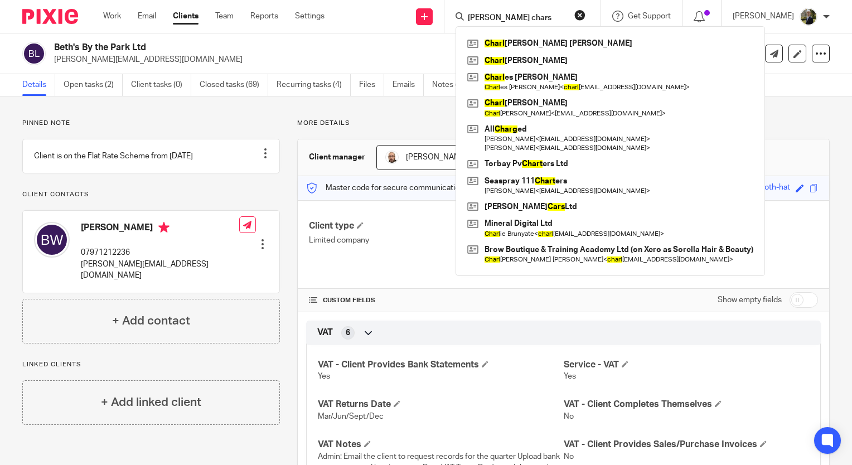
type input "[PERSON_NAME] chars"
click at [197, 14] on link "Clients" at bounding box center [186, 16] width 26 height 11
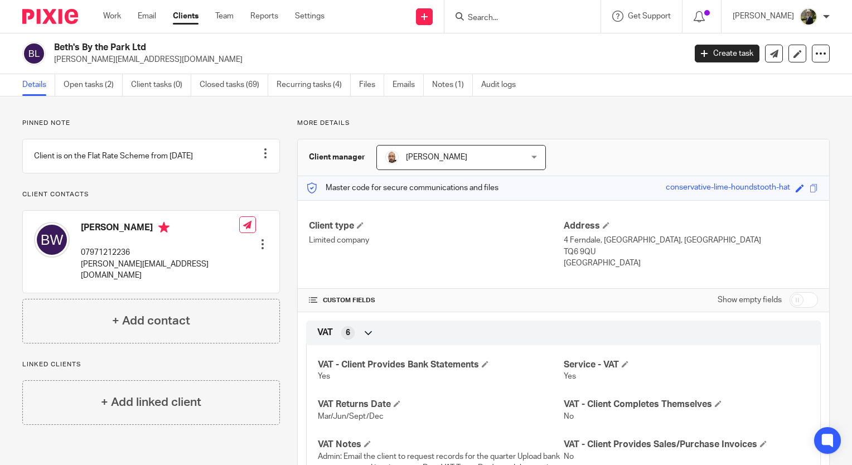
click at [187, 16] on link "Clients" at bounding box center [186, 16] width 26 height 11
click at [75, 22] on img at bounding box center [50, 16] width 56 height 15
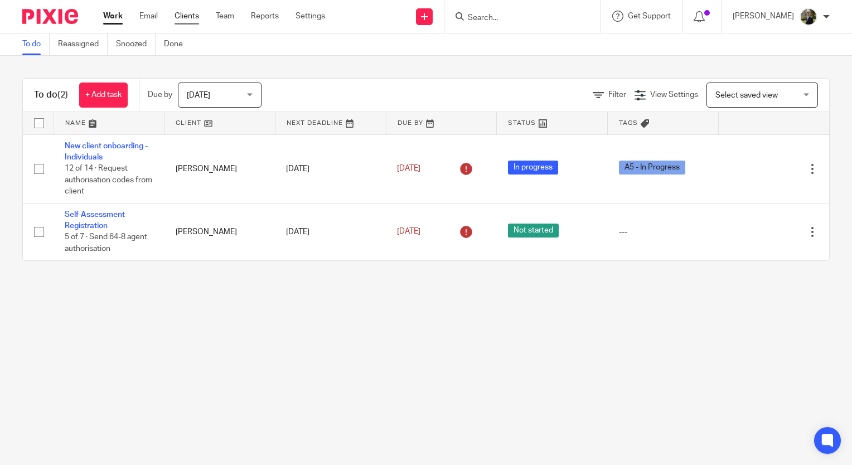
click at [192, 22] on link "Clients" at bounding box center [186, 16] width 25 height 11
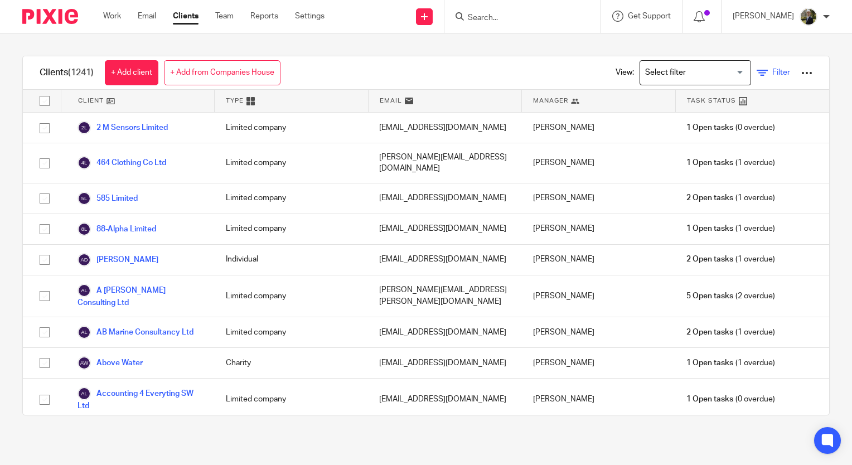
click at [772, 74] on span "Filter" at bounding box center [781, 73] width 18 height 8
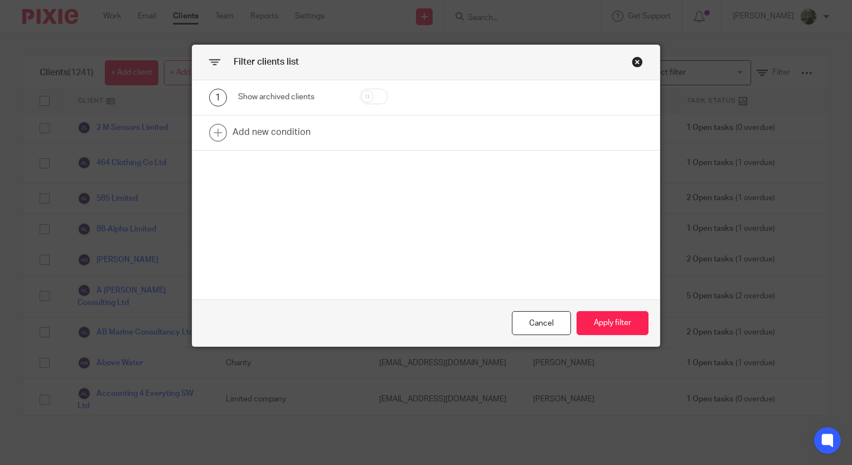
click at [367, 91] on input "checkbox" at bounding box center [374, 97] width 28 height 16
checkbox input "true"
click at [615, 317] on button "Apply filter" at bounding box center [612, 323] width 72 height 24
click at [615, 323] on button "Apply filter" at bounding box center [612, 323] width 72 height 24
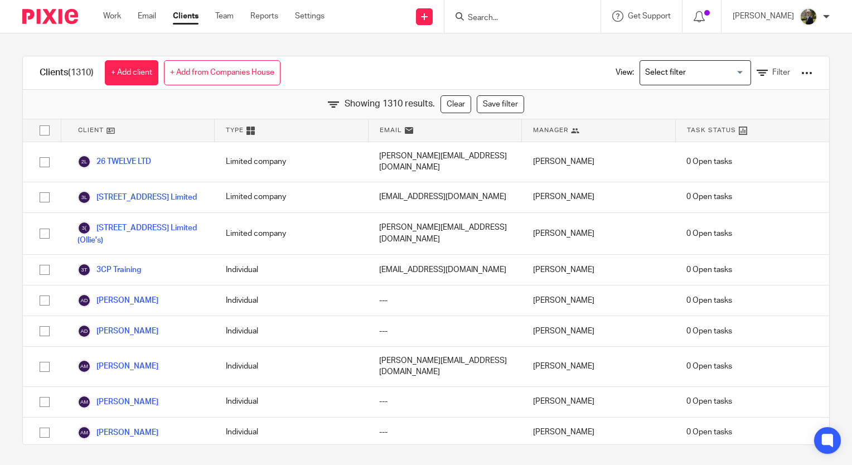
click at [520, 27] on div at bounding box center [522, 16] width 156 height 33
click at [513, 20] on input "Search" at bounding box center [517, 18] width 100 height 10
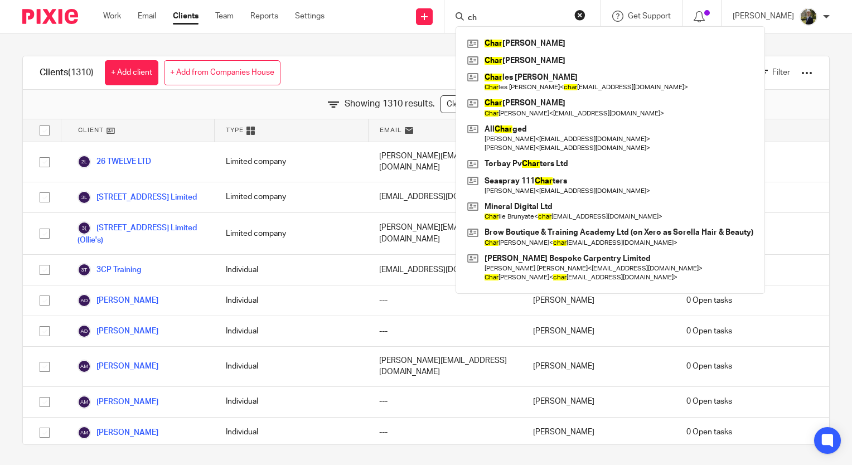
type input "c"
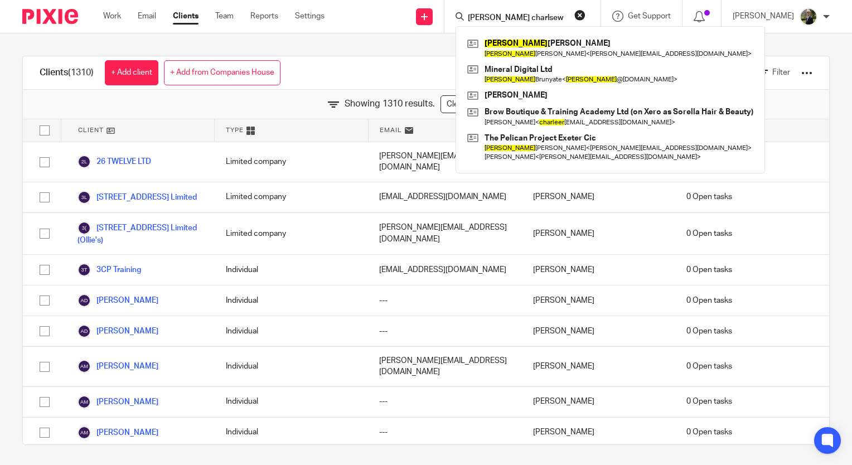
type input "dan charlsew"
click at [550, 11] on form "dan charlsew" at bounding box center [526, 16] width 119 height 14
click at [585, 16] on button "reset" at bounding box center [579, 14] width 11 height 11
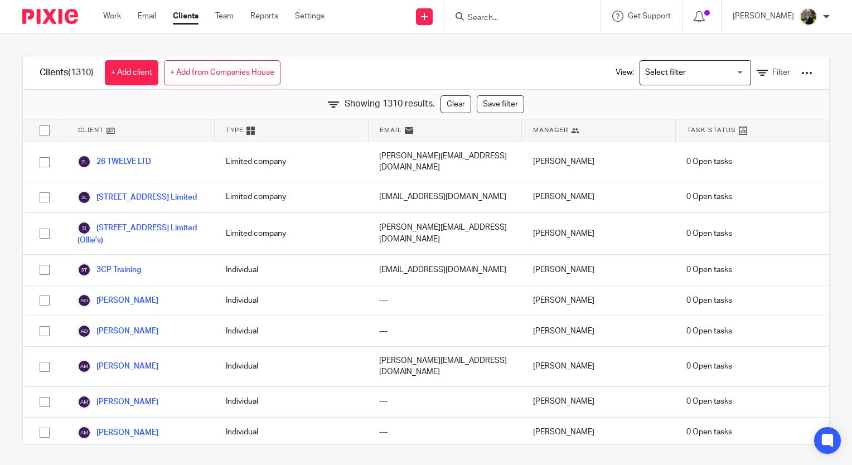
click at [567, 18] on input "Search" at bounding box center [517, 18] width 100 height 10
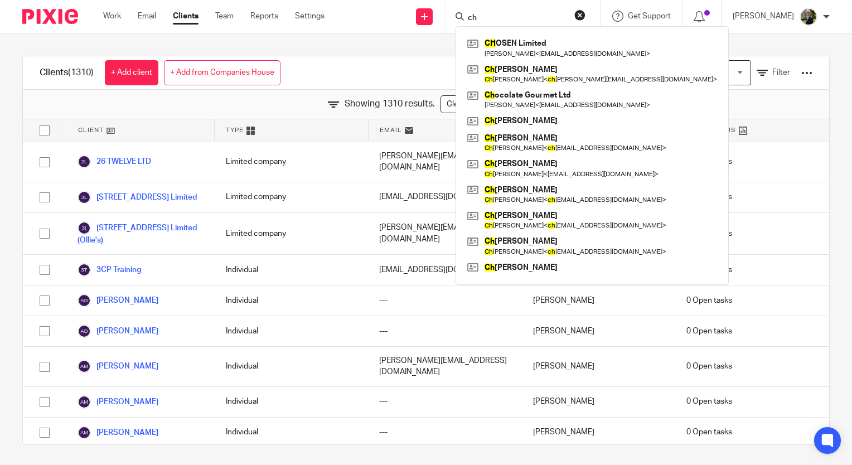
type input "c"
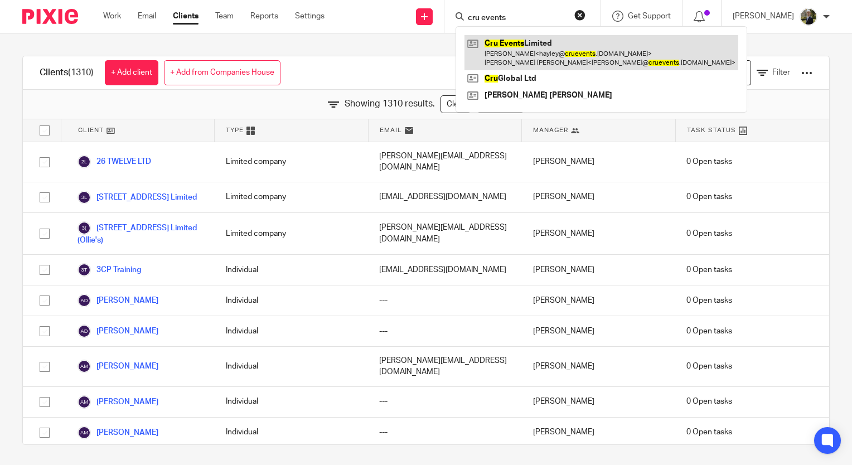
type input "cru events"
click at [529, 47] on link at bounding box center [601, 52] width 274 height 35
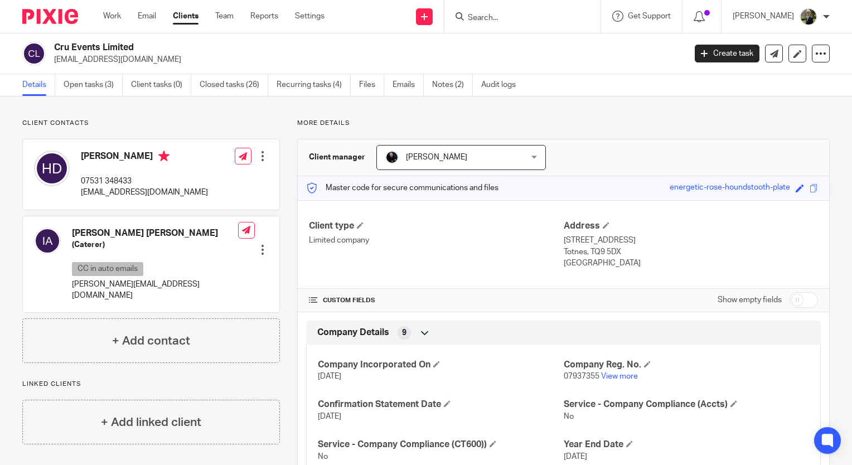
click at [491, 19] on input "Search" at bounding box center [517, 18] width 100 height 10
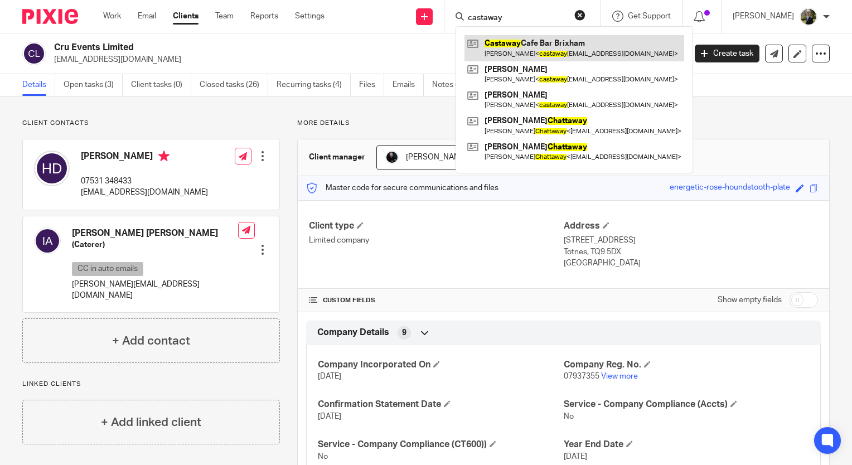
type input "castaway"
click at [522, 38] on link at bounding box center [574, 48] width 220 height 26
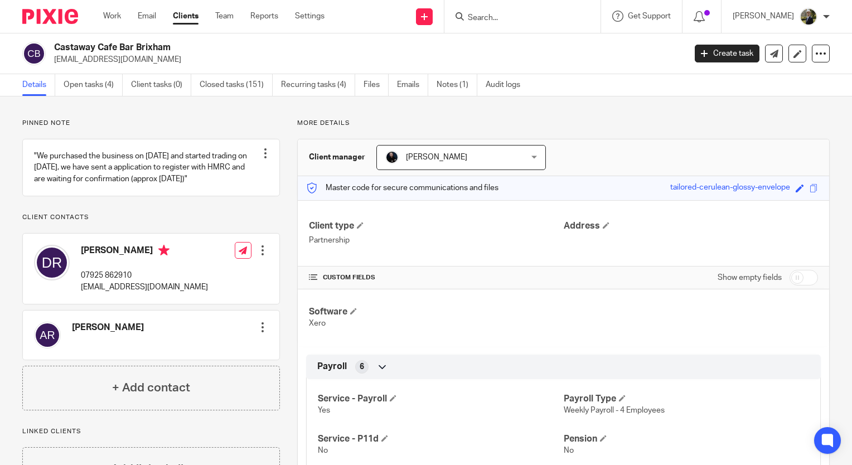
click at [566, 16] on input "Search" at bounding box center [517, 18] width 100 height 10
type input "dawlish cabs"
click at [522, 49] on link at bounding box center [533, 43] width 138 height 17
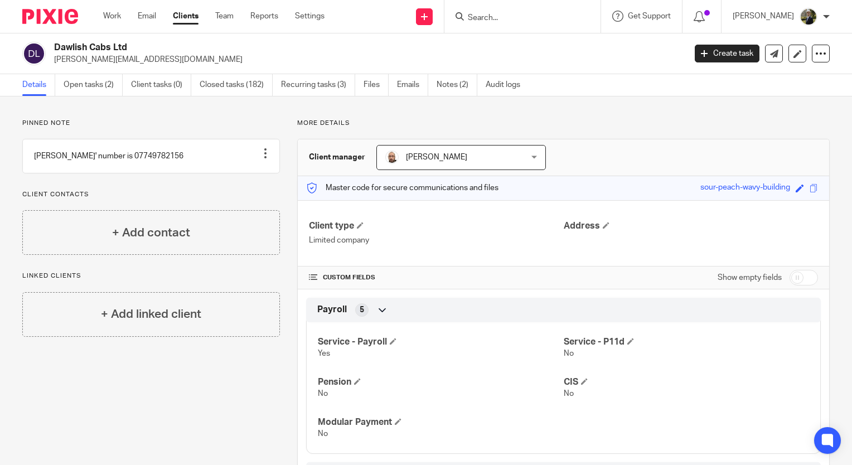
click at [166, 122] on p "Pinned note" at bounding box center [151, 123] width 258 height 9
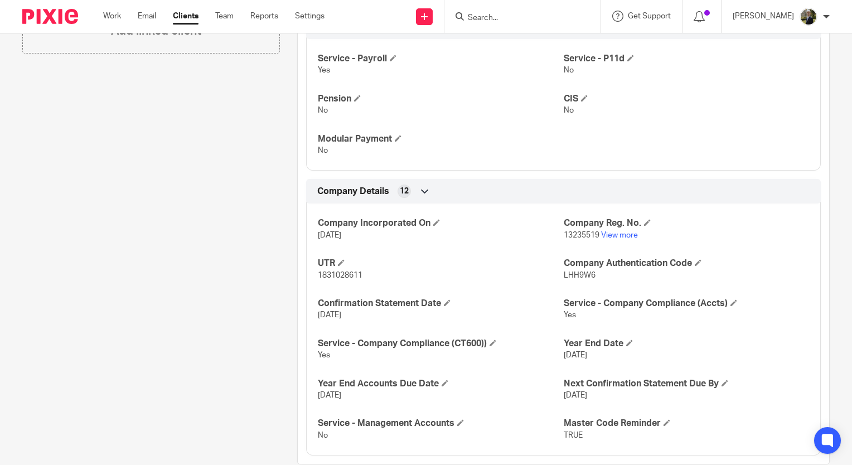
scroll to position [303, 0]
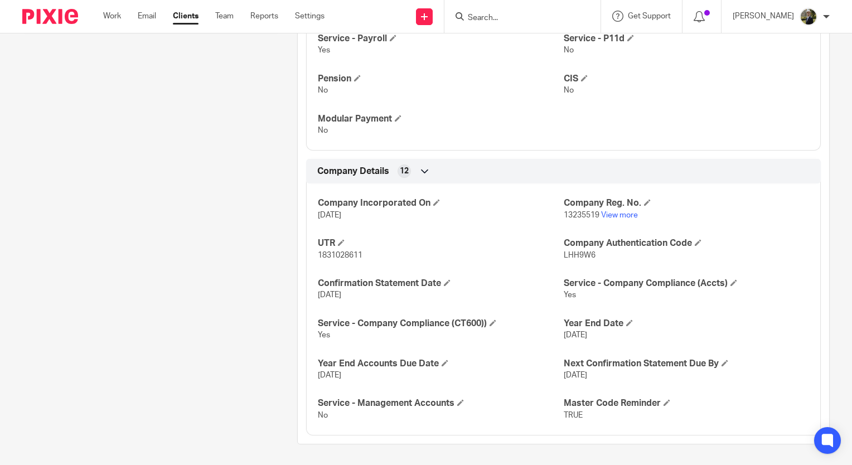
click at [517, 19] on input "Search" at bounding box center [517, 18] width 100 height 10
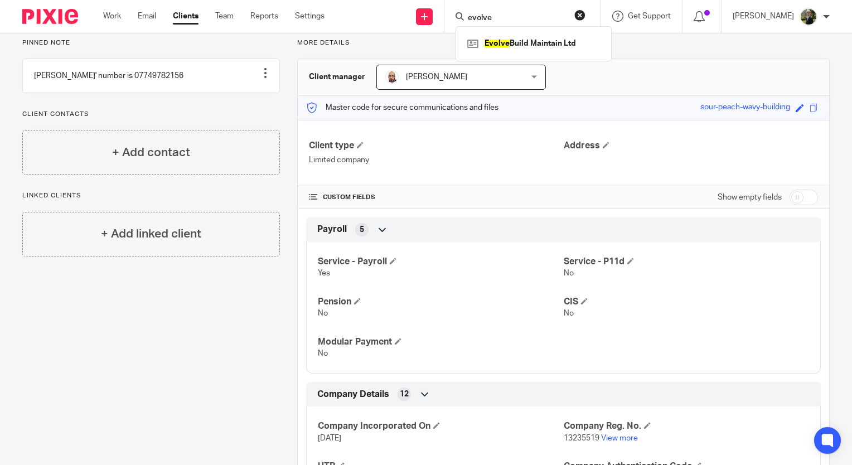
scroll to position [0, 0]
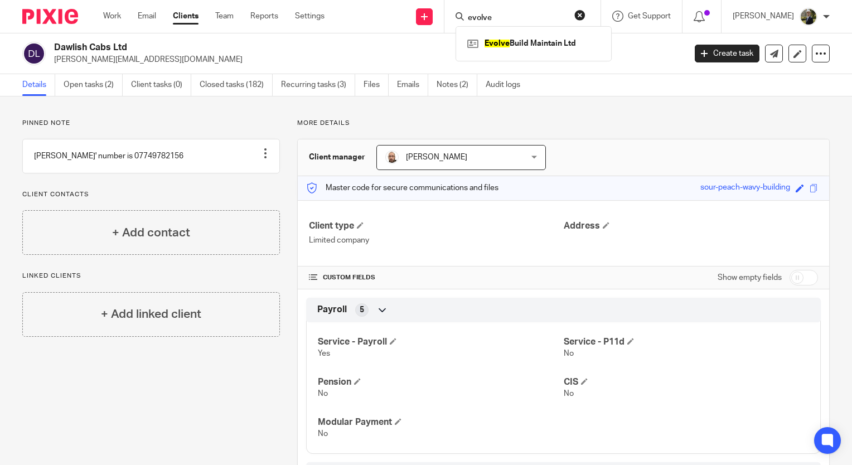
type input "evolve"
click at [47, 18] on img at bounding box center [50, 16] width 56 height 15
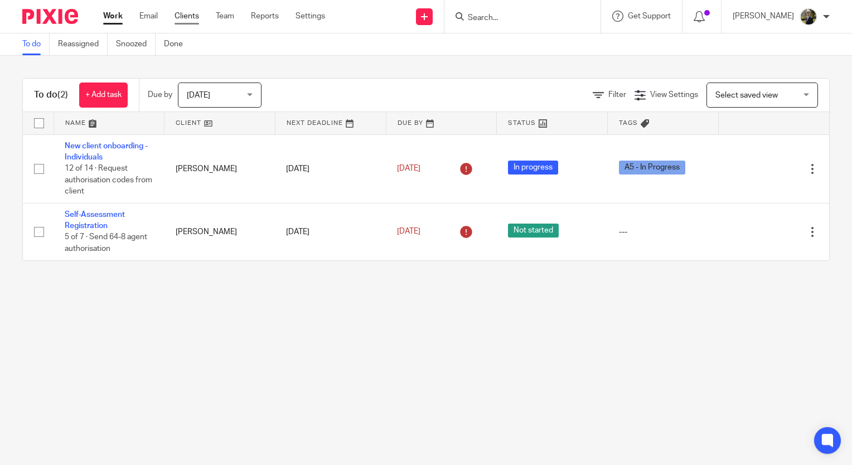
click at [197, 14] on link "Clients" at bounding box center [186, 16] width 25 height 11
click at [192, 13] on link "Clients" at bounding box center [186, 16] width 25 height 11
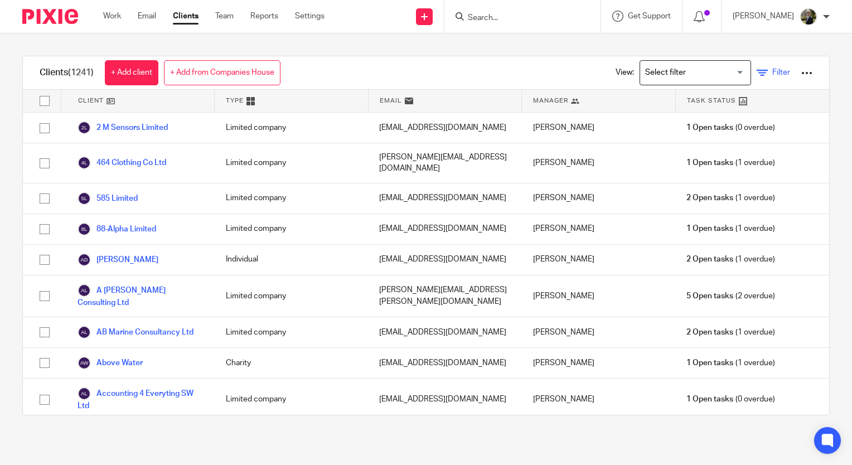
click at [772, 73] on span "Filter" at bounding box center [781, 73] width 18 height 8
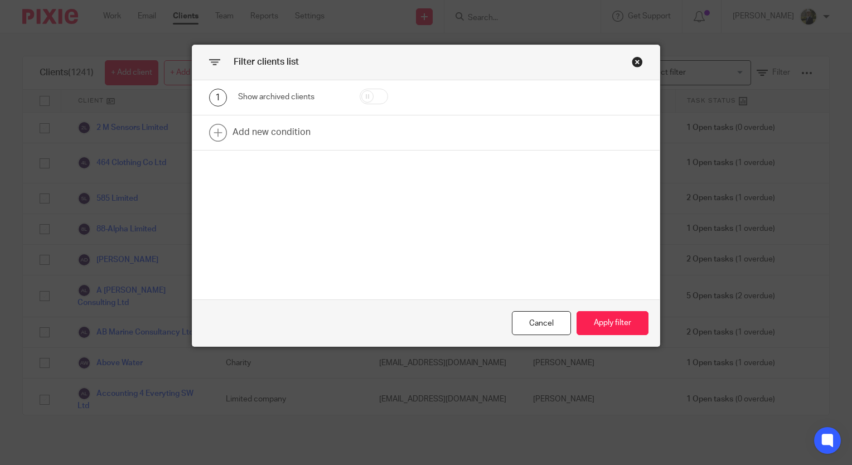
click at [364, 98] on input "checkbox" at bounding box center [374, 97] width 28 height 16
checkbox input "true"
click at [591, 313] on button "Apply filter" at bounding box center [612, 323] width 72 height 24
click at [598, 327] on button "Apply filter" at bounding box center [612, 323] width 72 height 24
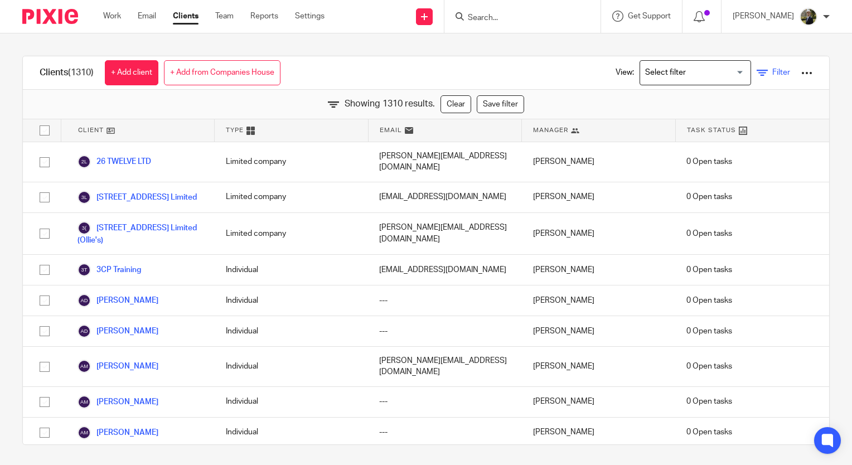
click at [772, 76] on span "Filter" at bounding box center [781, 73] width 18 height 8
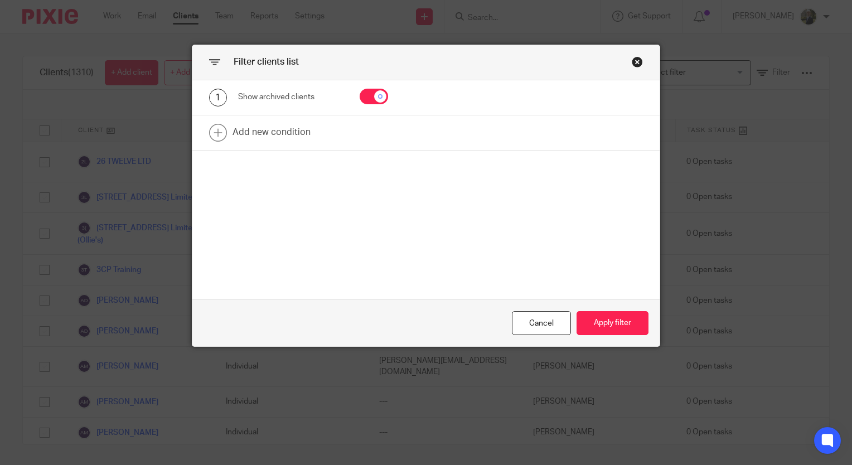
click at [632, 57] on div "Close this dialog window" at bounding box center [637, 61] width 11 height 11
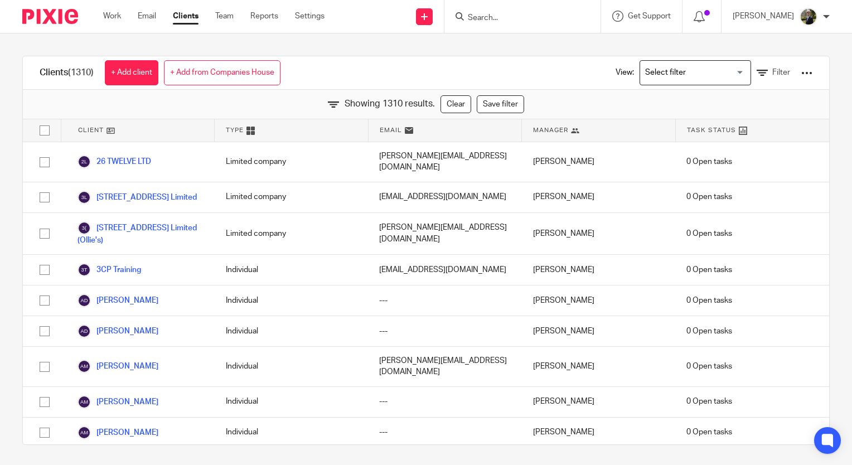
click at [548, 20] on input "Search" at bounding box center [517, 18] width 100 height 10
type input "e"
click at [503, 22] on input "Search" at bounding box center [517, 18] width 100 height 10
type input "edginswell"
click at [513, 62] on link at bounding box center [533, 60] width 138 height 17
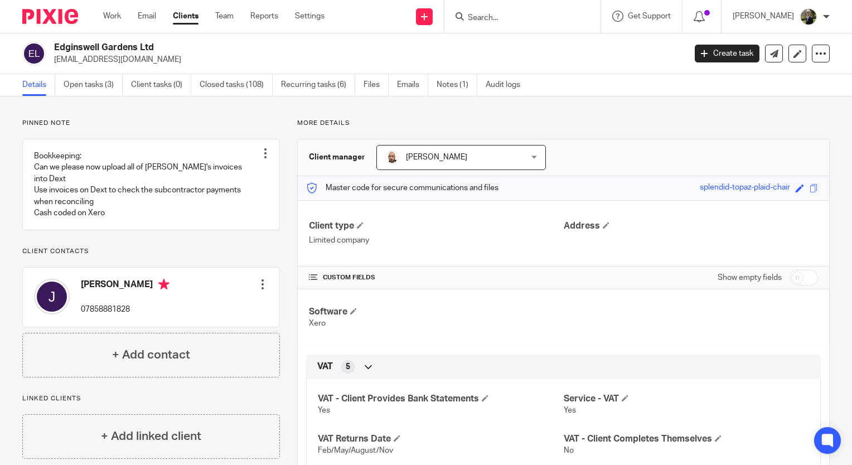
click at [545, 22] on input "Search" at bounding box center [517, 18] width 100 height 10
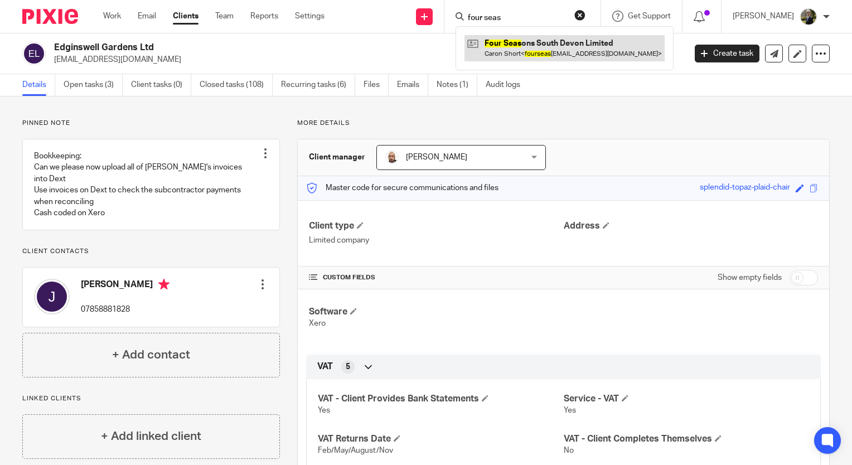
type input "four seas"
click at [530, 41] on link at bounding box center [564, 48] width 200 height 26
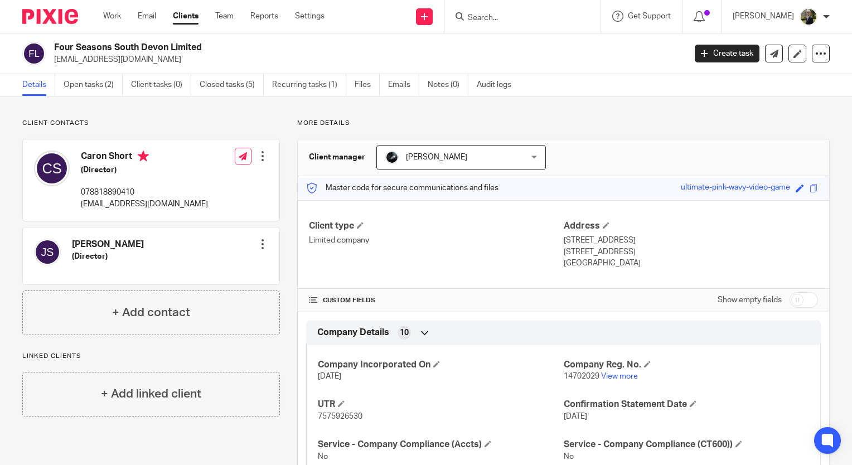
click at [497, 12] on form at bounding box center [526, 16] width 119 height 14
click at [499, 14] on input "Search" at bounding box center [517, 18] width 100 height 10
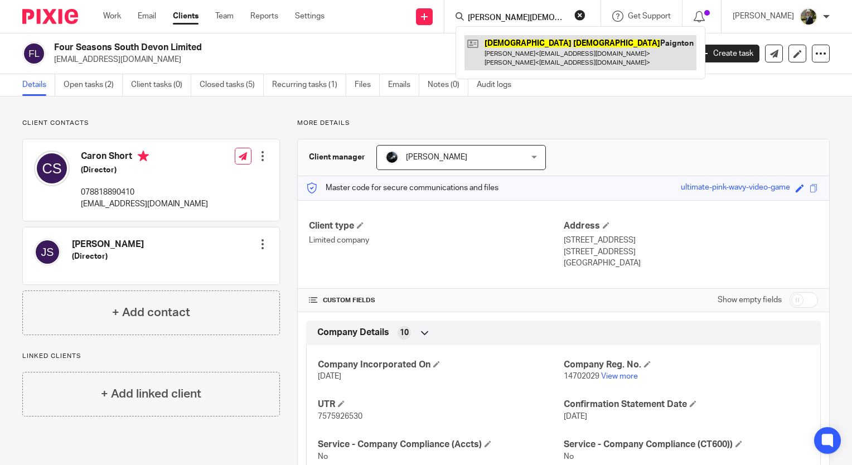
type input "[PERSON_NAME][DEMOGRAPHIC_DATA]"
click at [531, 45] on link at bounding box center [580, 52] width 232 height 35
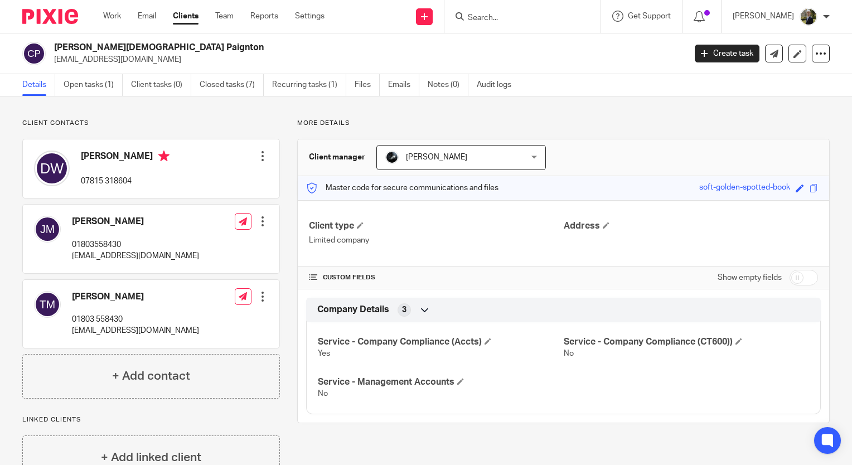
click at [502, 16] on input "Search" at bounding box center [517, 18] width 100 height 10
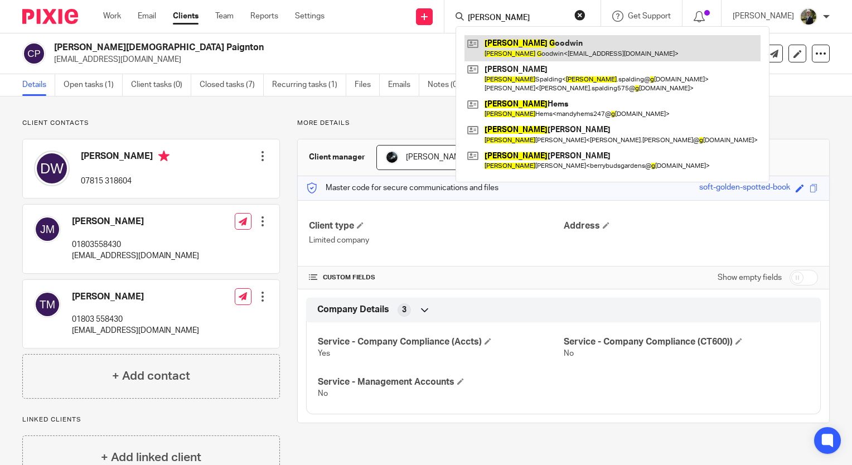
type input "[PERSON_NAME]"
click at [551, 42] on link at bounding box center [612, 48] width 296 height 26
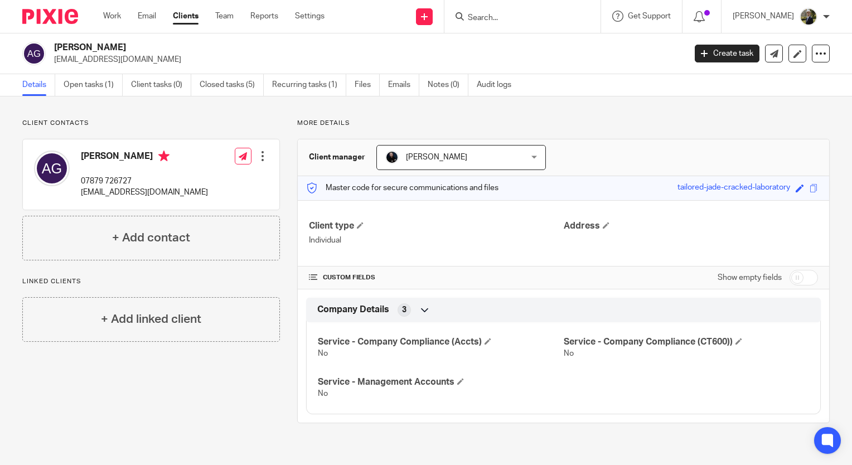
click at [509, 17] on input "Search" at bounding box center [517, 18] width 100 height 10
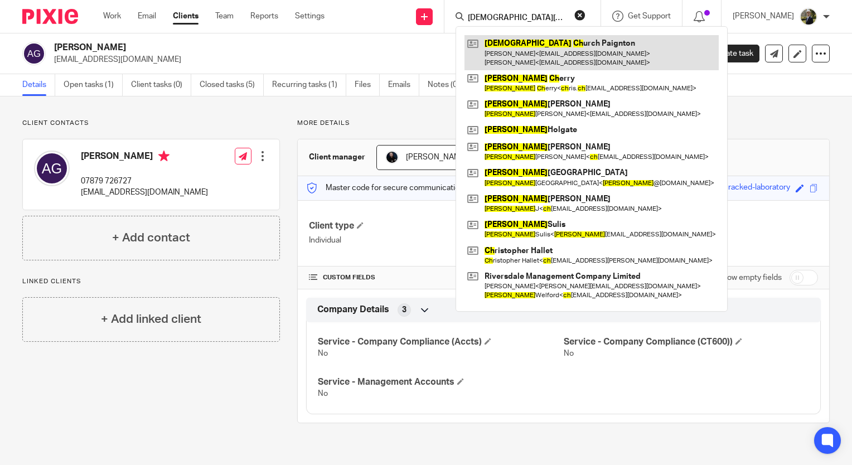
type input "[DEMOGRAPHIC_DATA][PERSON_NAME]"
click at [525, 56] on link at bounding box center [591, 52] width 254 height 35
